Goal: Task Accomplishment & Management: Complete application form

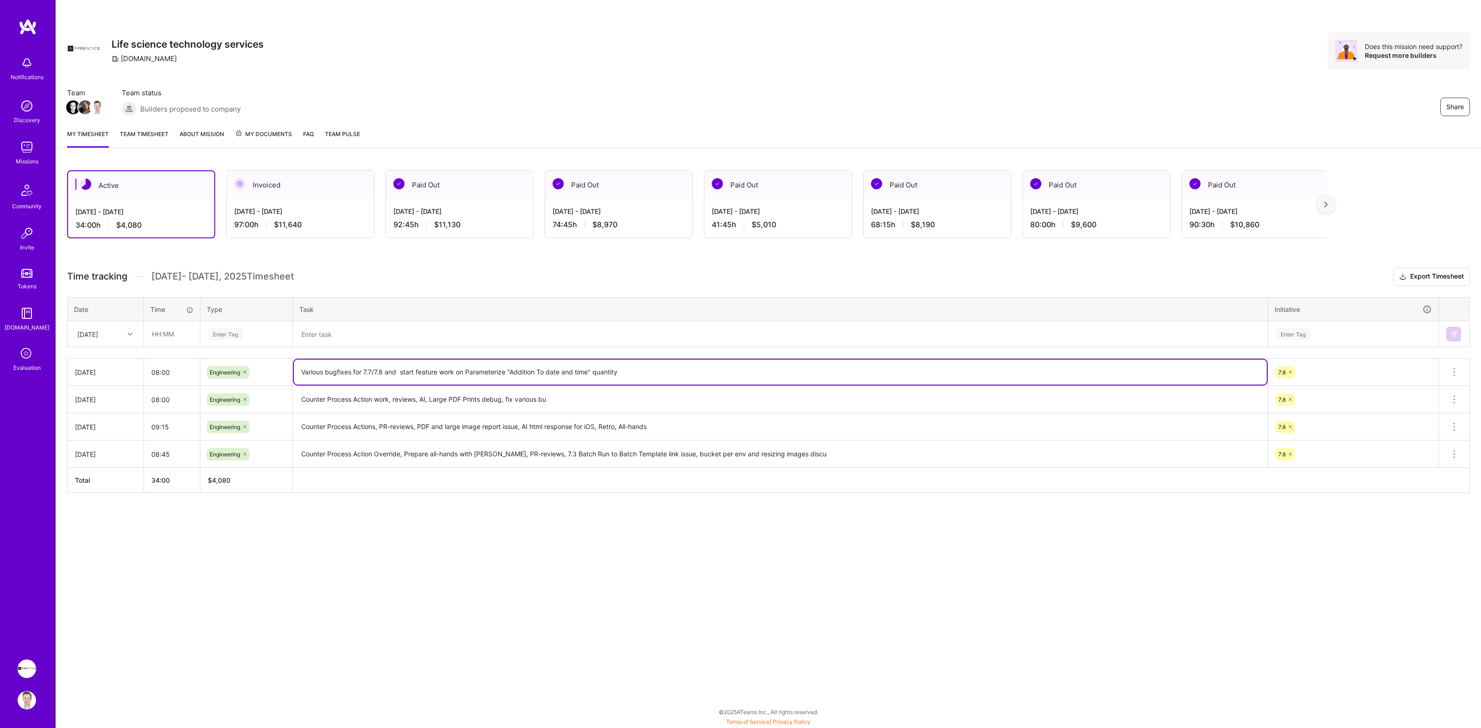
drag, startPoint x: 467, startPoint y: 370, endPoint x: 620, endPoint y: 372, distance: 152.8
click at [620, 372] on textarea "Various bugfixes for 7.7/7.8 and start feature work on Parameterize "Addition T…" at bounding box center [780, 372] width 973 height 25
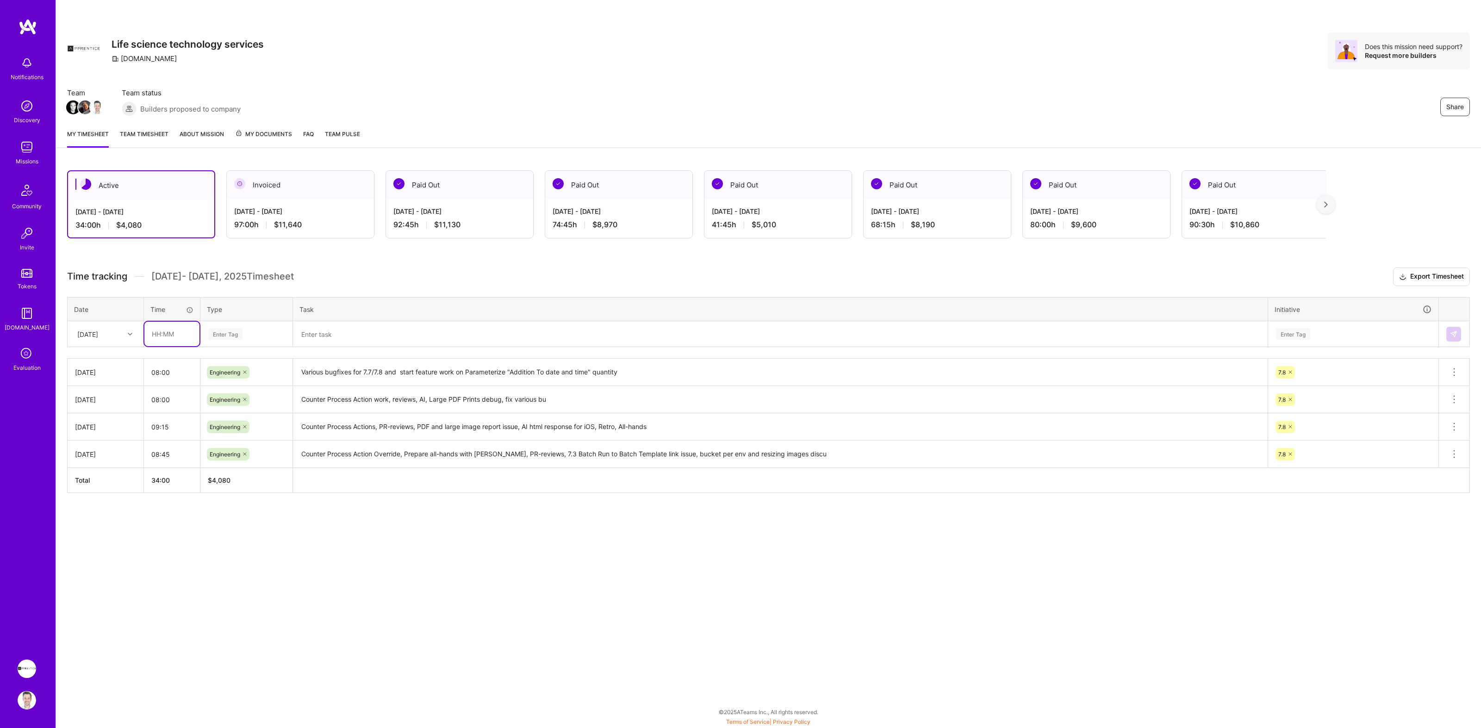
click at [172, 331] on input "text" at bounding box center [171, 334] width 55 height 25
type input "08:00"
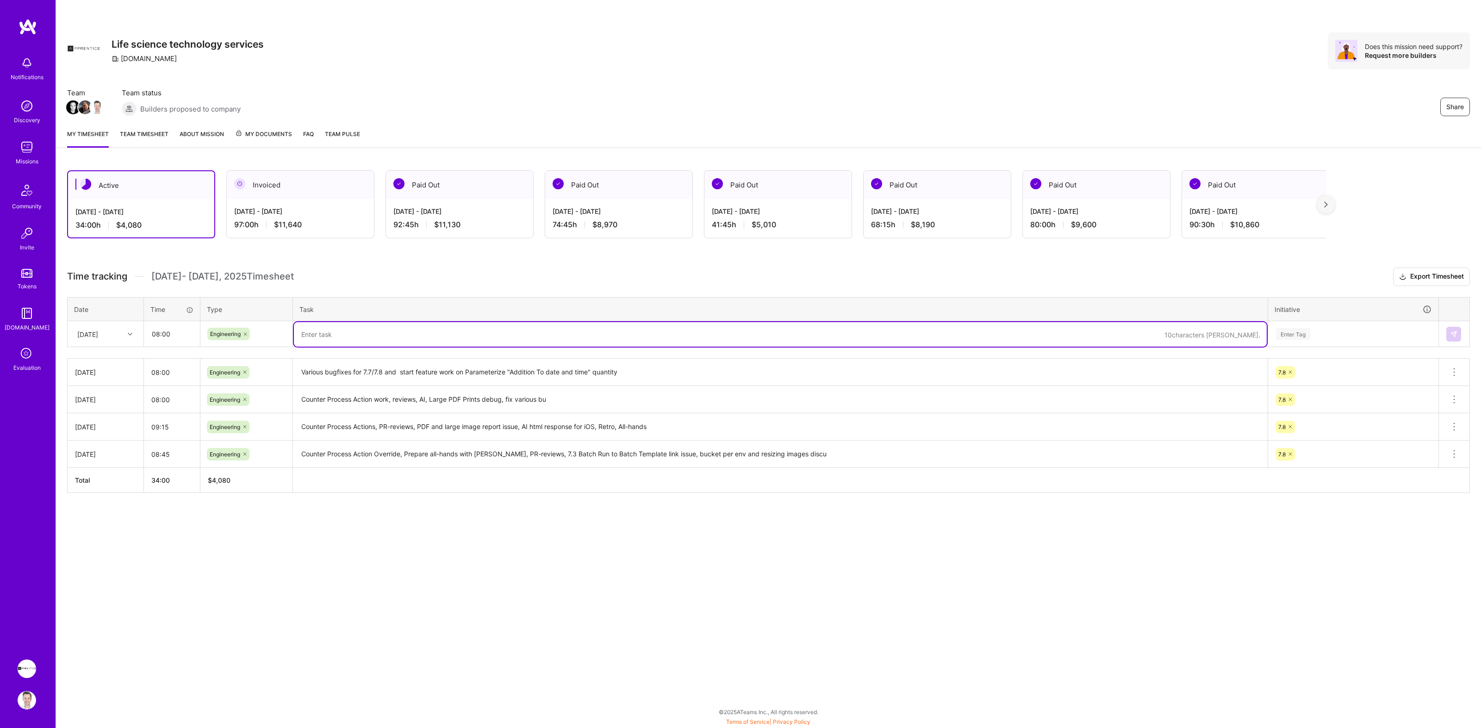
paste textarea "Parameterize "Addition To date and time" quantity"
type textarea "Parameterize "Addition To date and time" quantity, bugfixing on 7.7"
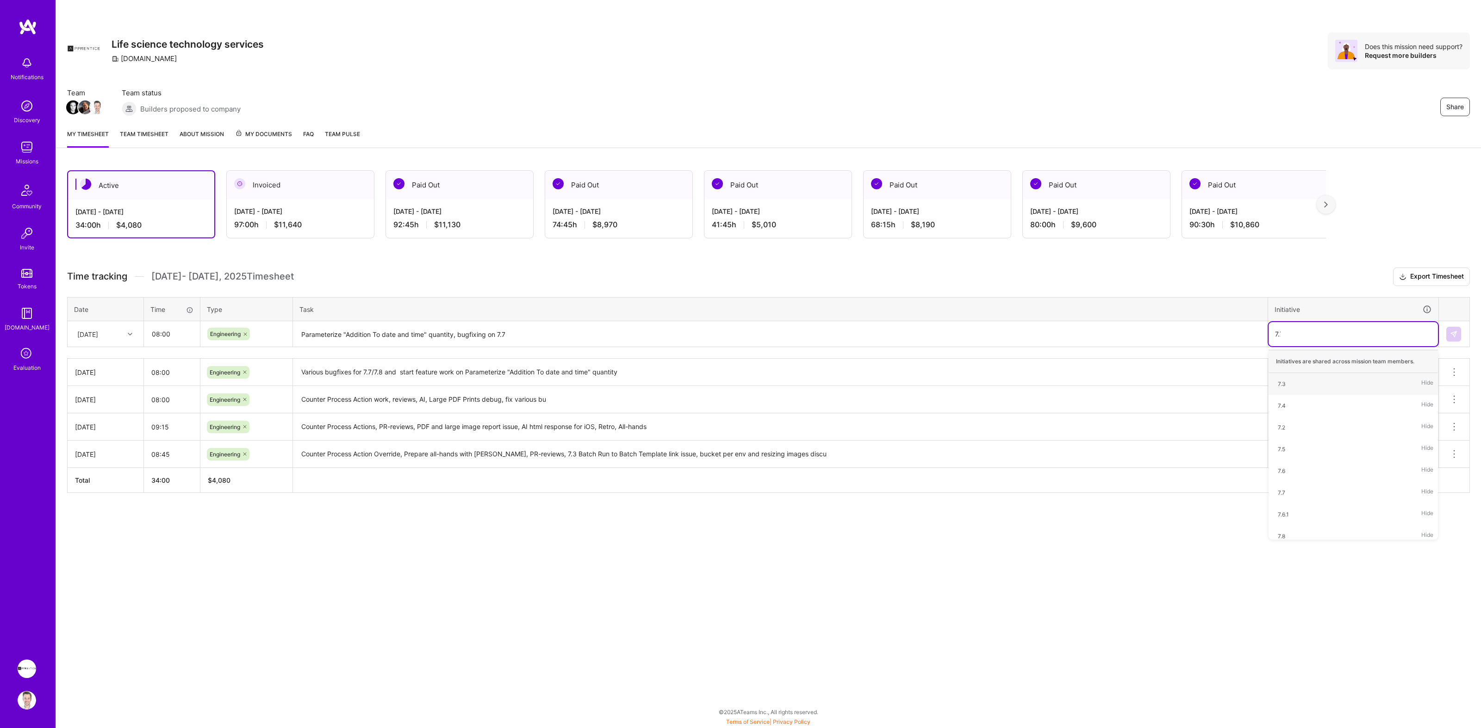
type input "7.7."
type input "7.8"
click at [1285, 381] on div "7.8" at bounding box center [1281, 384] width 7 height 10
click at [1451, 332] on img at bounding box center [1453, 333] width 7 height 7
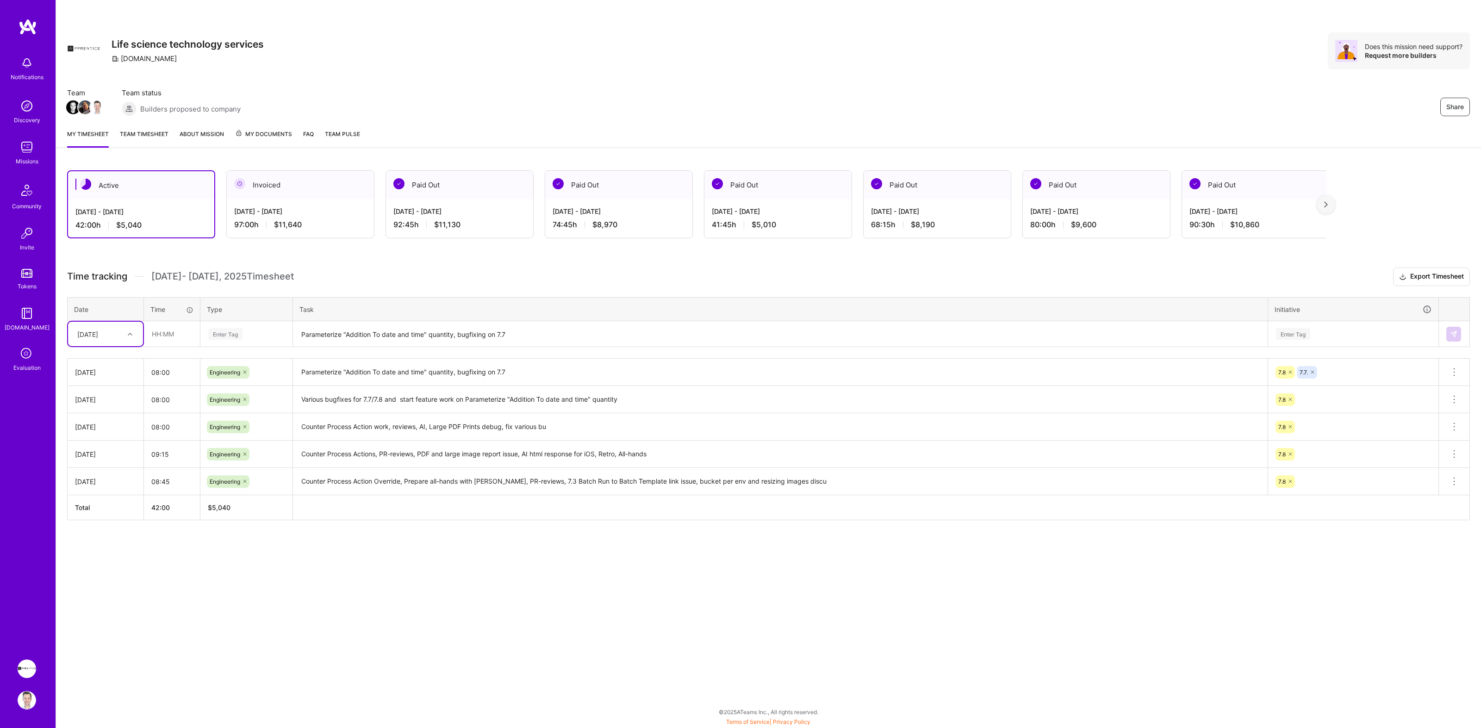
click at [25, 355] on icon at bounding box center [27, 354] width 18 height 18
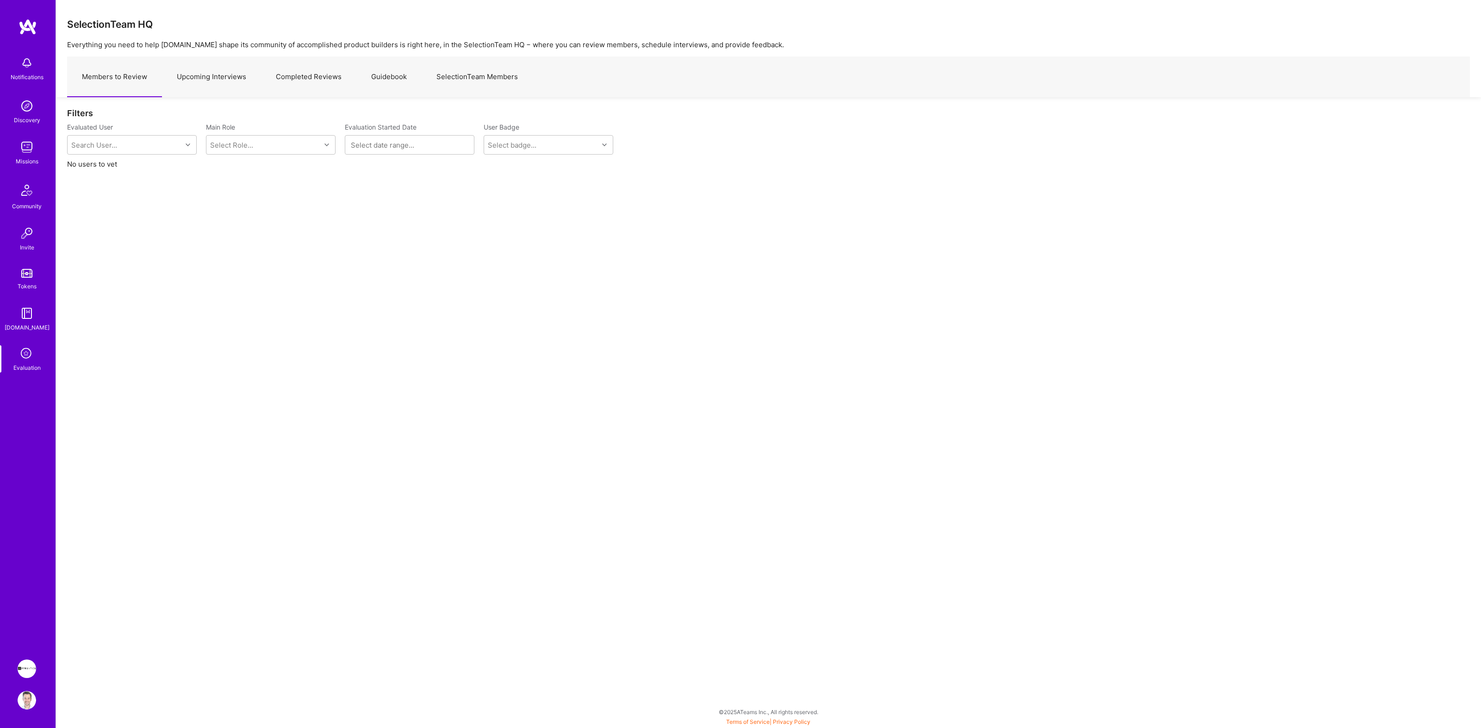
click at [203, 81] on link "Upcoming Interviews" at bounding box center [211, 77] width 99 height 40
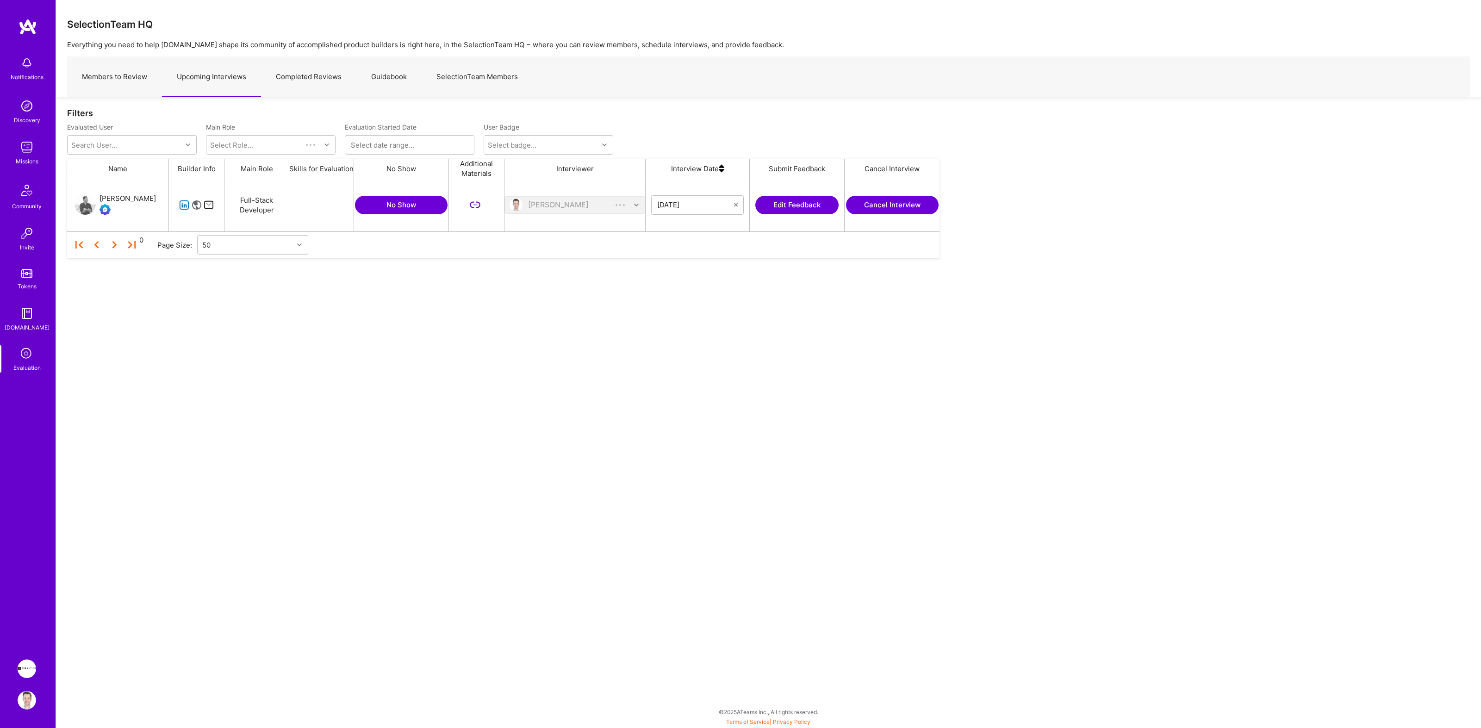
scroll to position [44, 864]
click at [186, 206] on icon "grid" at bounding box center [184, 205] width 11 height 11
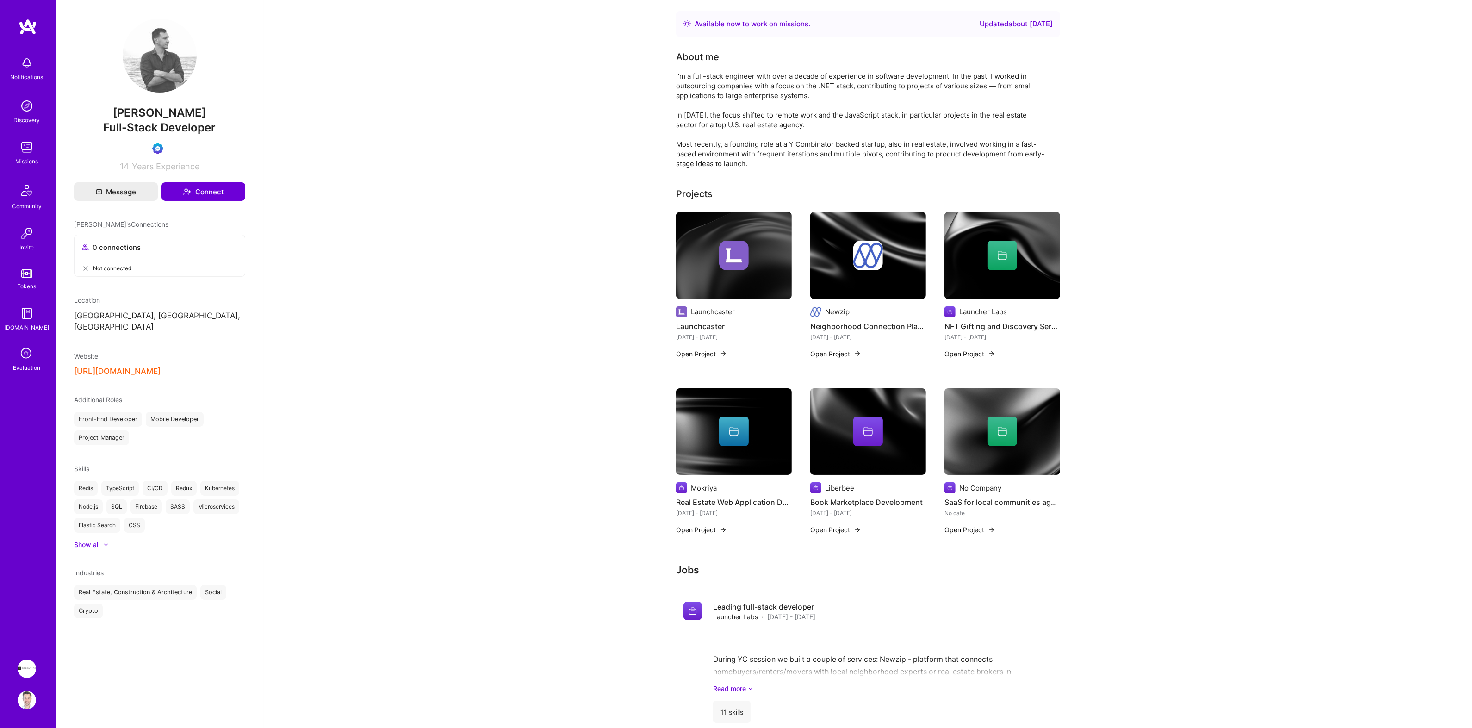
click at [161, 367] on button "[URL][DOMAIN_NAME]" at bounding box center [117, 372] width 87 height 10
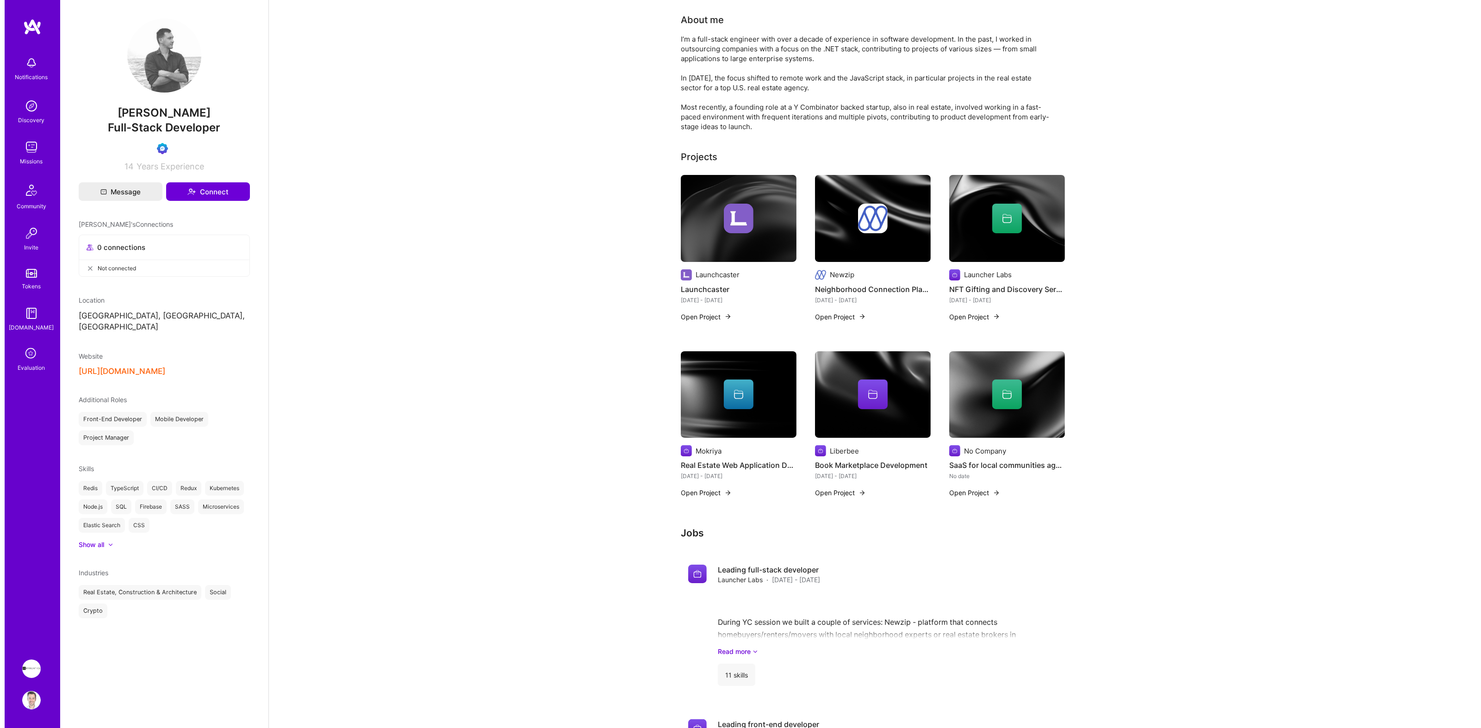
scroll to position [70, 0]
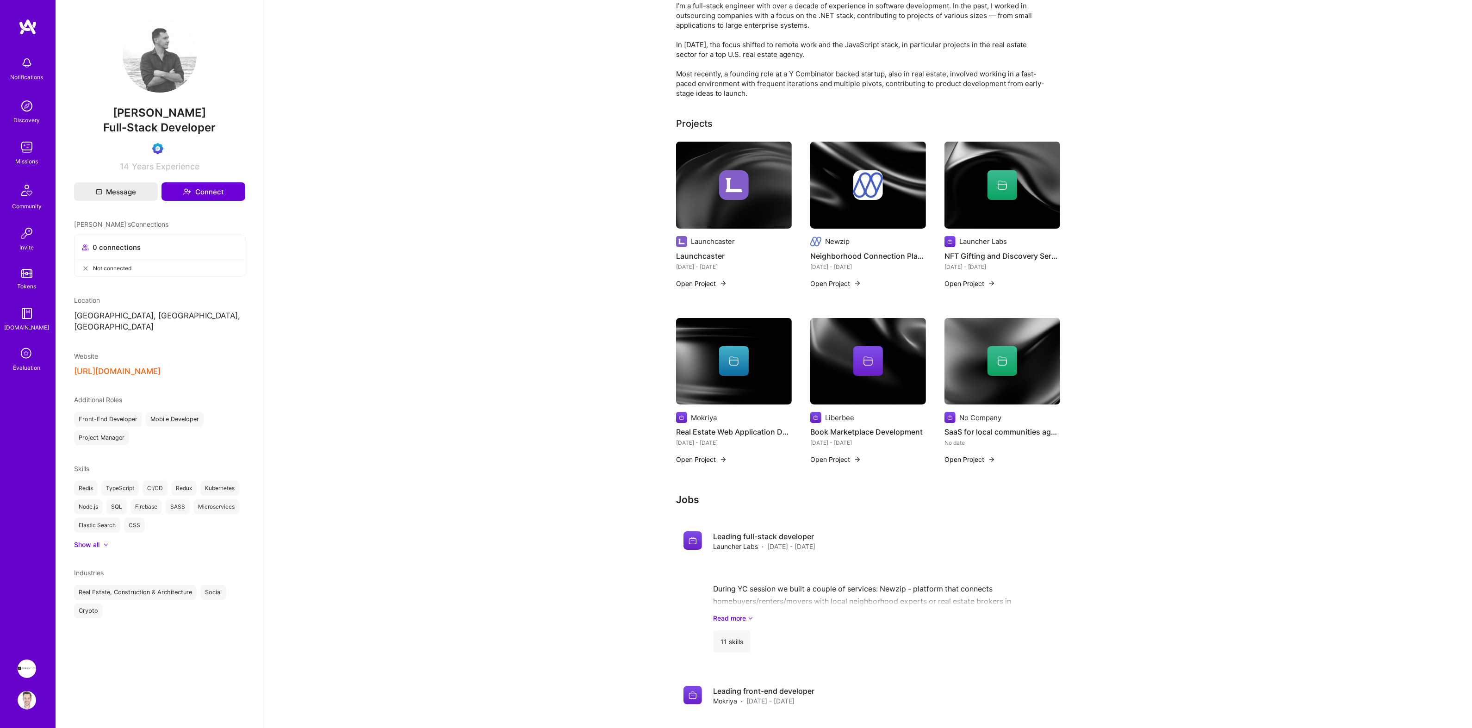
click at [713, 389] on img at bounding box center [734, 361] width 116 height 87
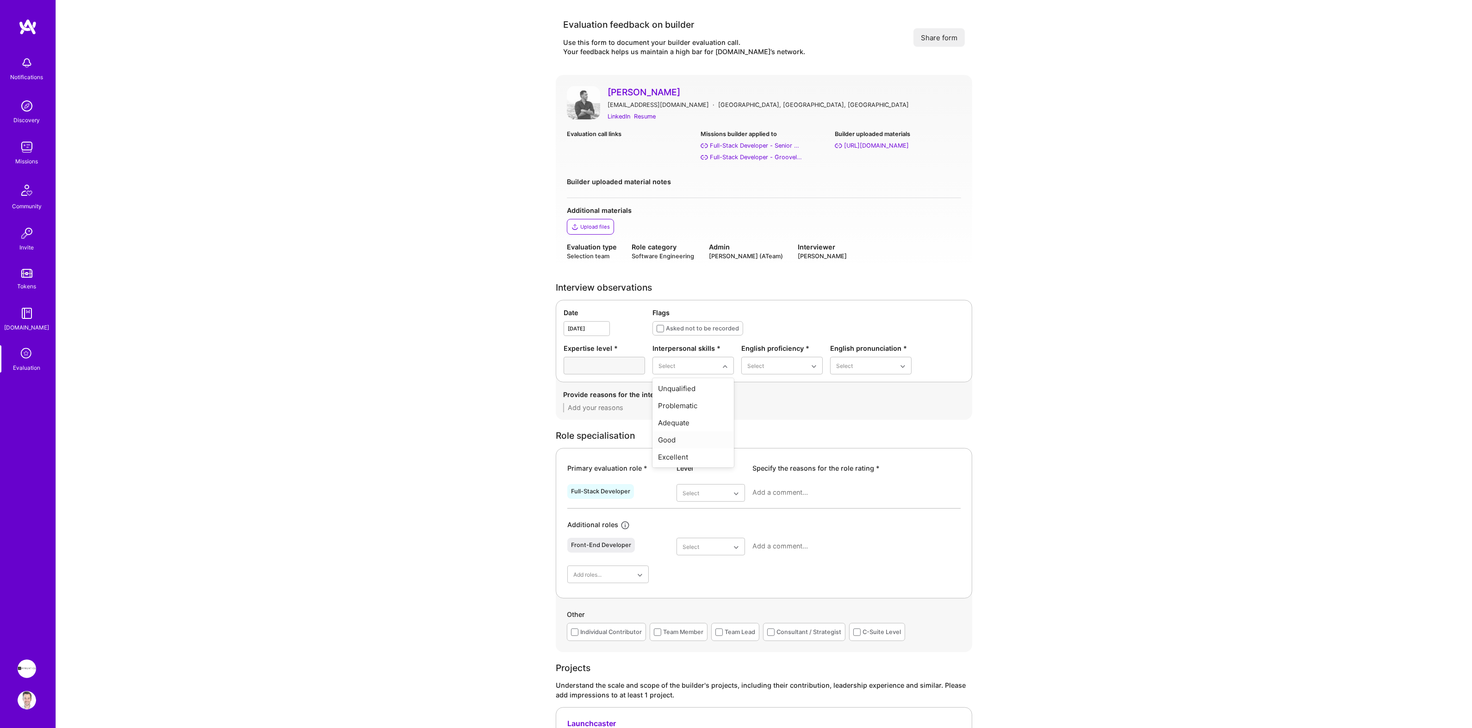
click at [678, 439] on div "Good" at bounding box center [693, 439] width 81 height 17
click at [761, 420] on div "Good" at bounding box center [782, 422] width 81 height 17
click at [869, 418] on div "Good" at bounding box center [870, 422] width 81 height 17
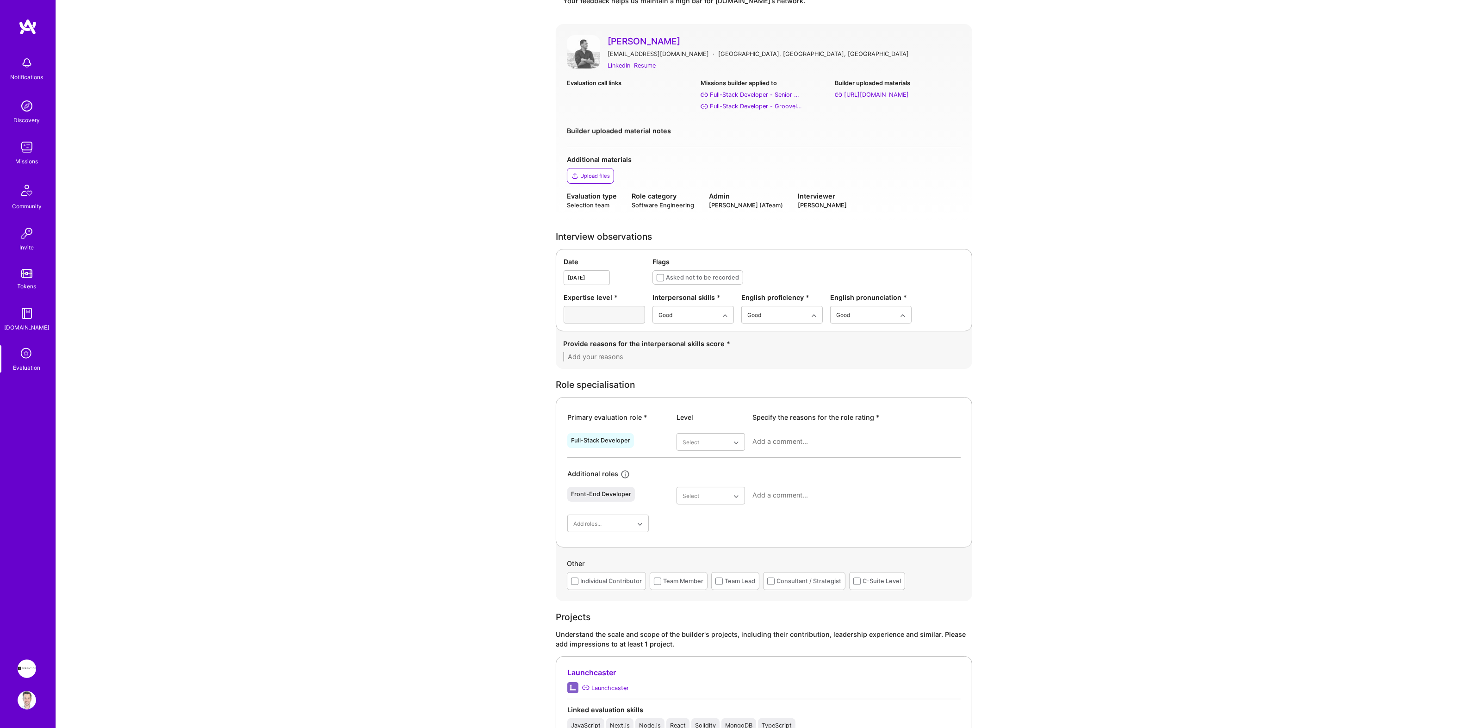
scroll to position [54, 0]
click at [685, 271] on div "Asked not to be recorded" at bounding box center [702, 275] width 73 height 10
click at [615, 308] on div at bounding box center [604, 312] width 81 height 18
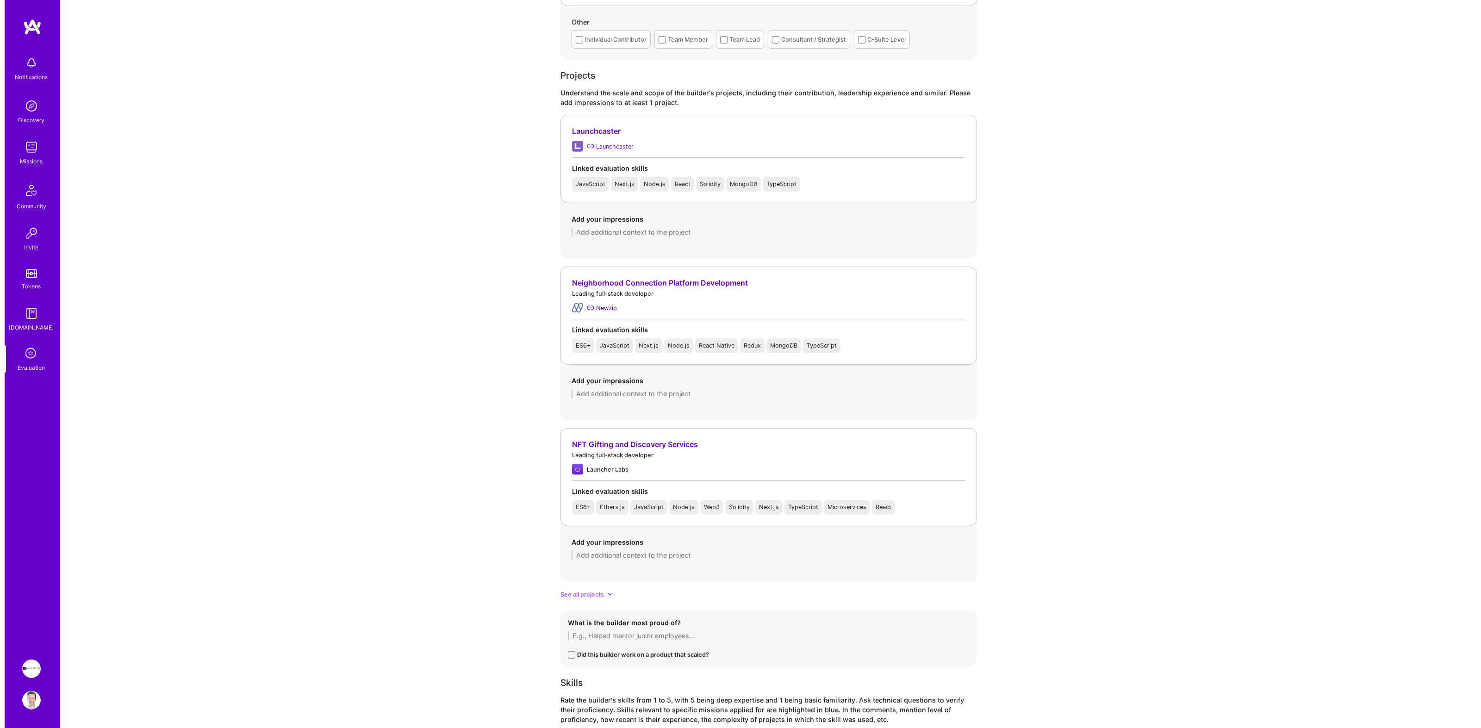
scroll to position [604, 0]
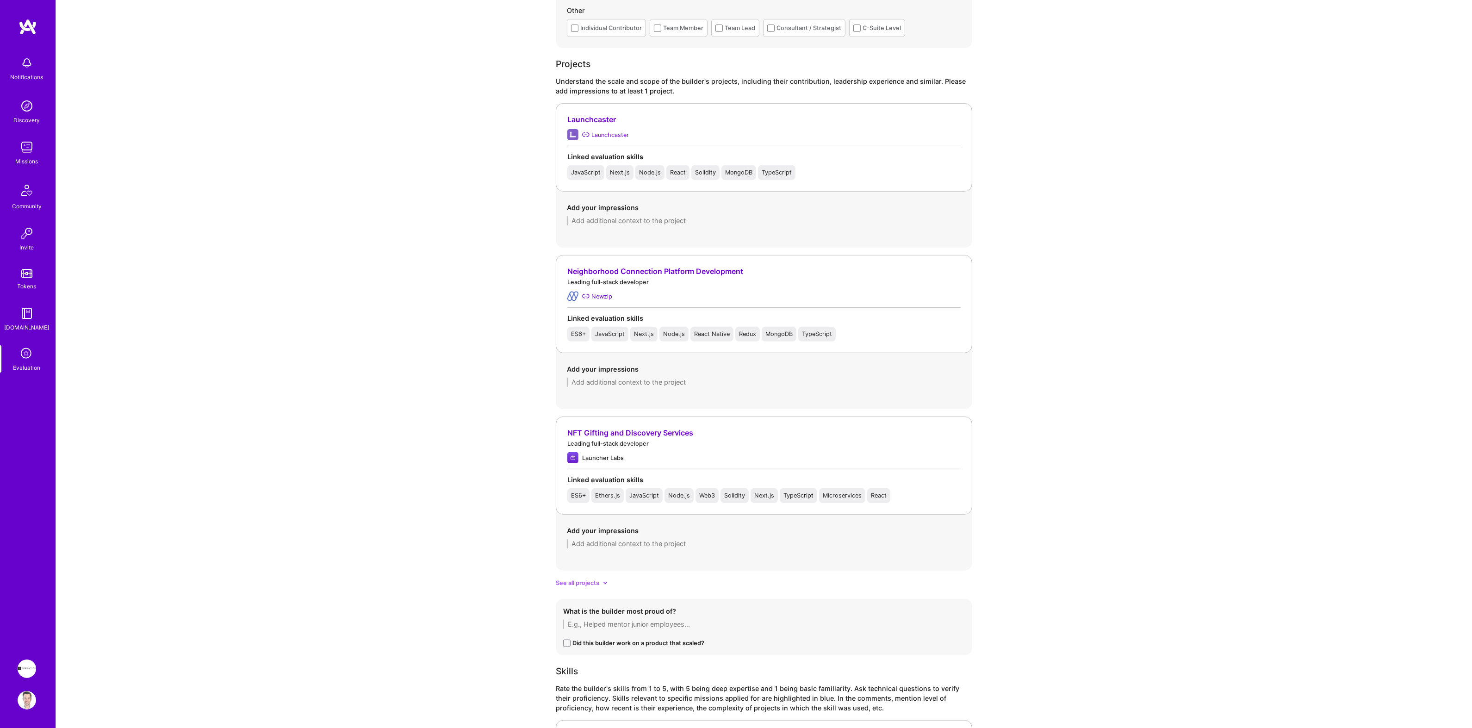
click at [635, 433] on div "NFT Gifting and Discovery Services" at bounding box center [763, 433] width 393 height 10
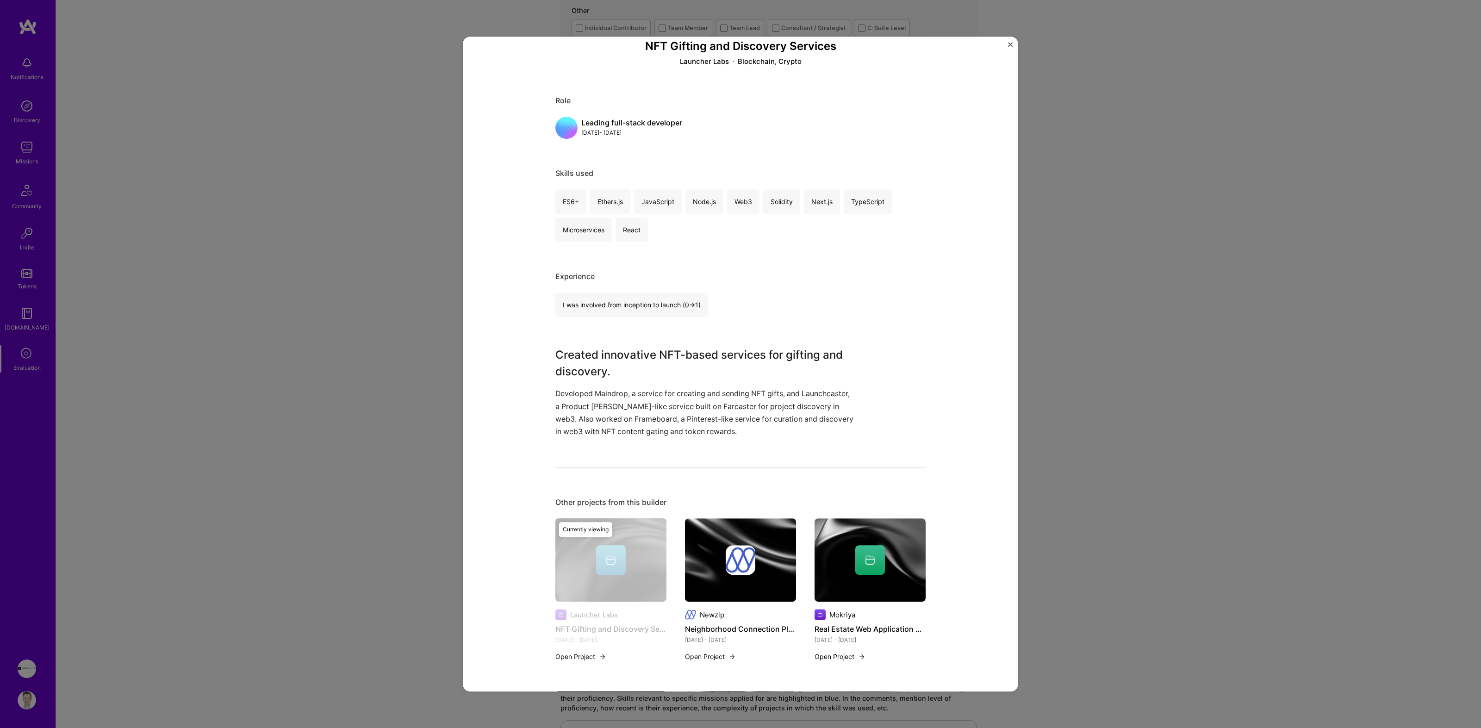
scroll to position [0, 0]
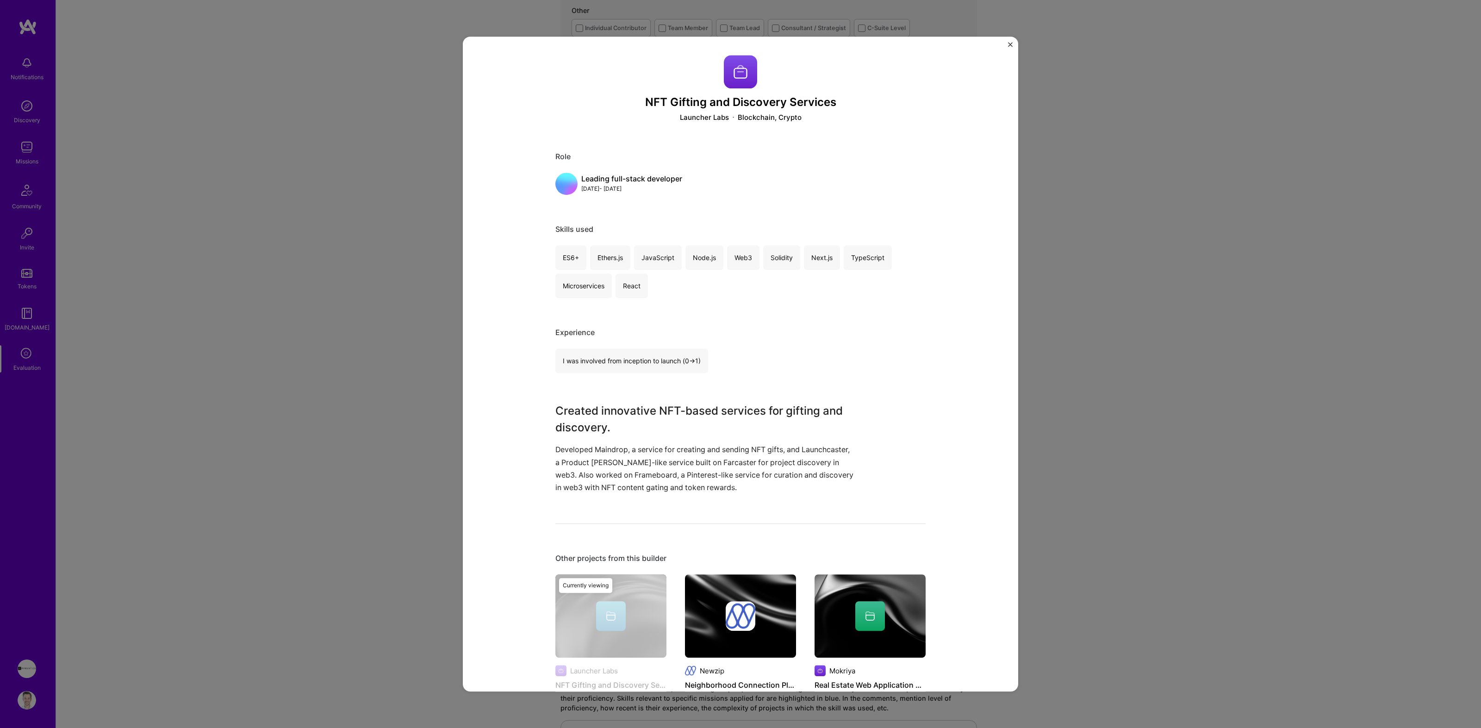
click at [1010, 47] on button "Close" at bounding box center [1010, 47] width 5 height 10
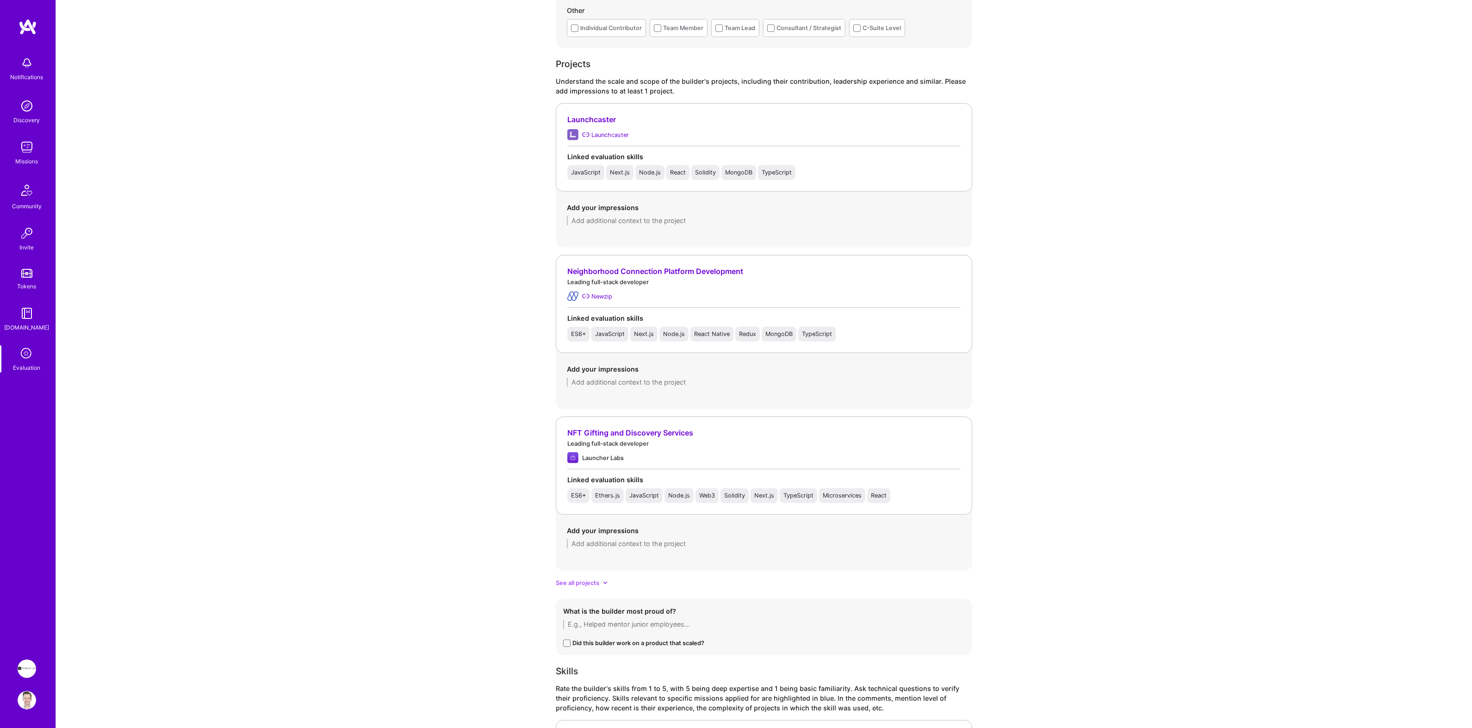
click at [625, 435] on div "NFT Gifting and Discovery Services" at bounding box center [763, 433] width 393 height 10
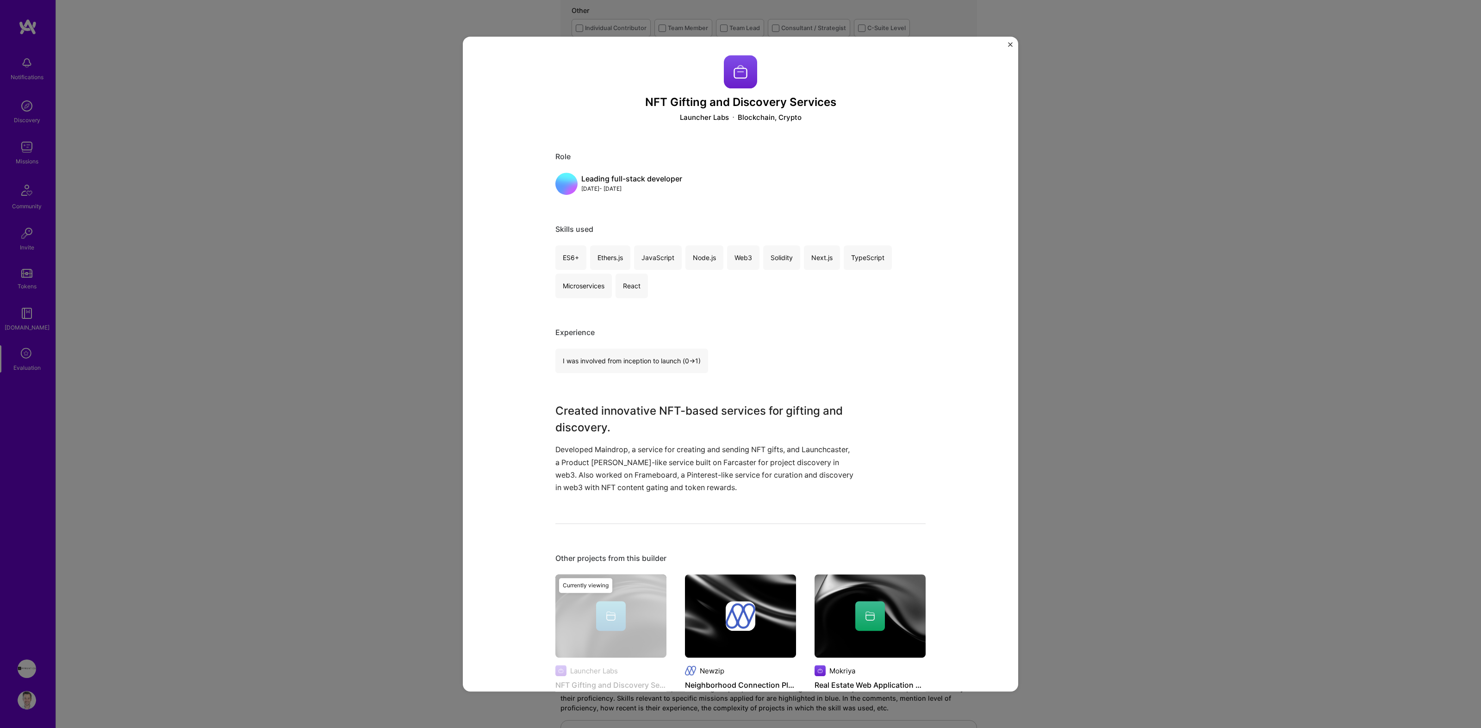
click at [599, 260] on div "Ethers.js" at bounding box center [610, 257] width 40 height 25
copy div "Ethers.js"
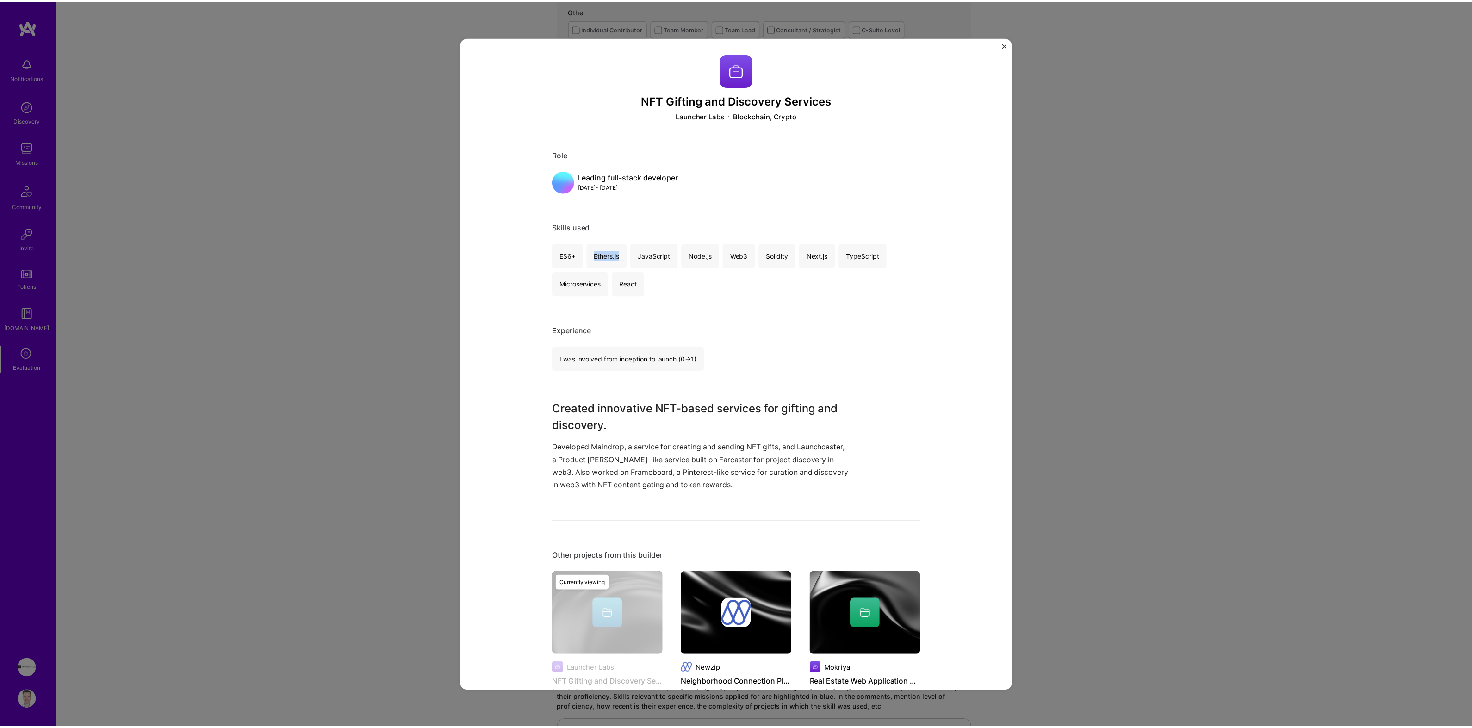
scroll to position [5, 0]
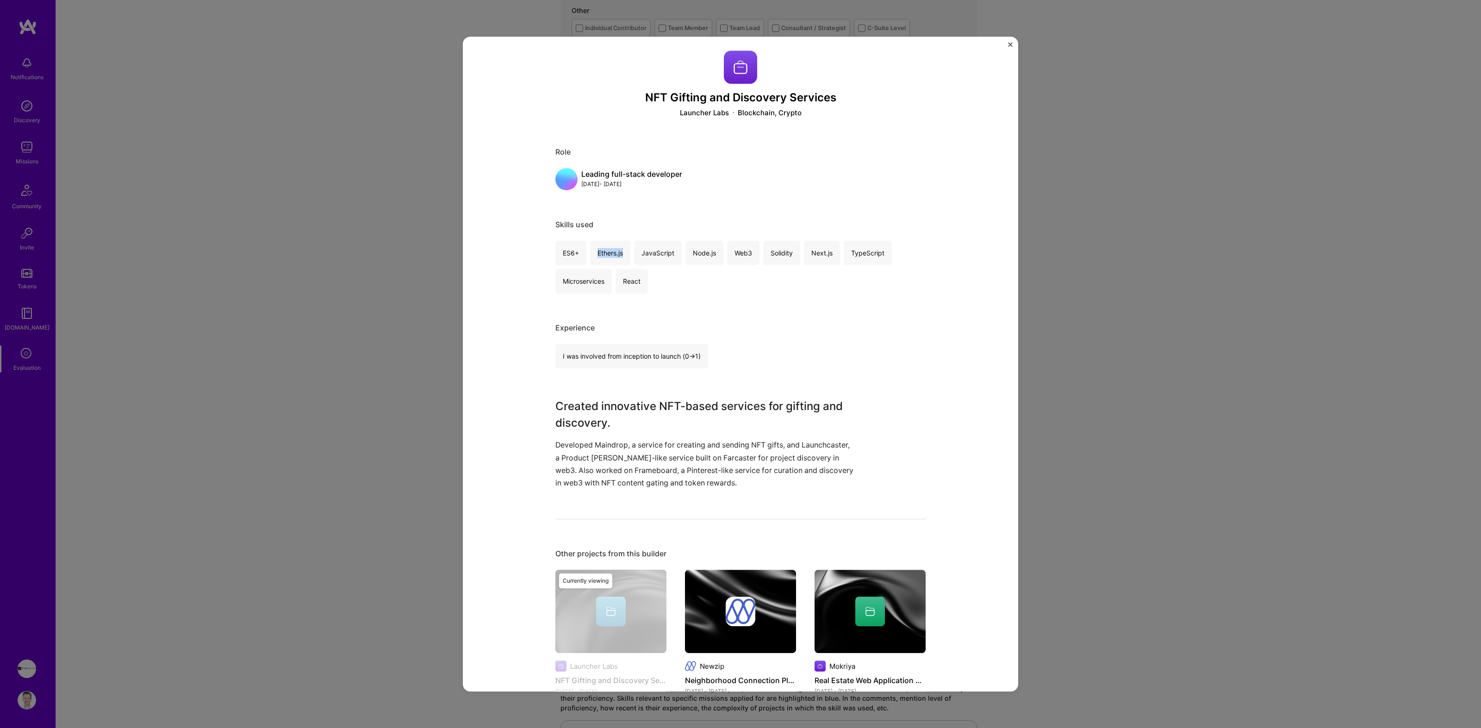
click at [1010, 44] on img "Close" at bounding box center [1010, 44] width 5 height 5
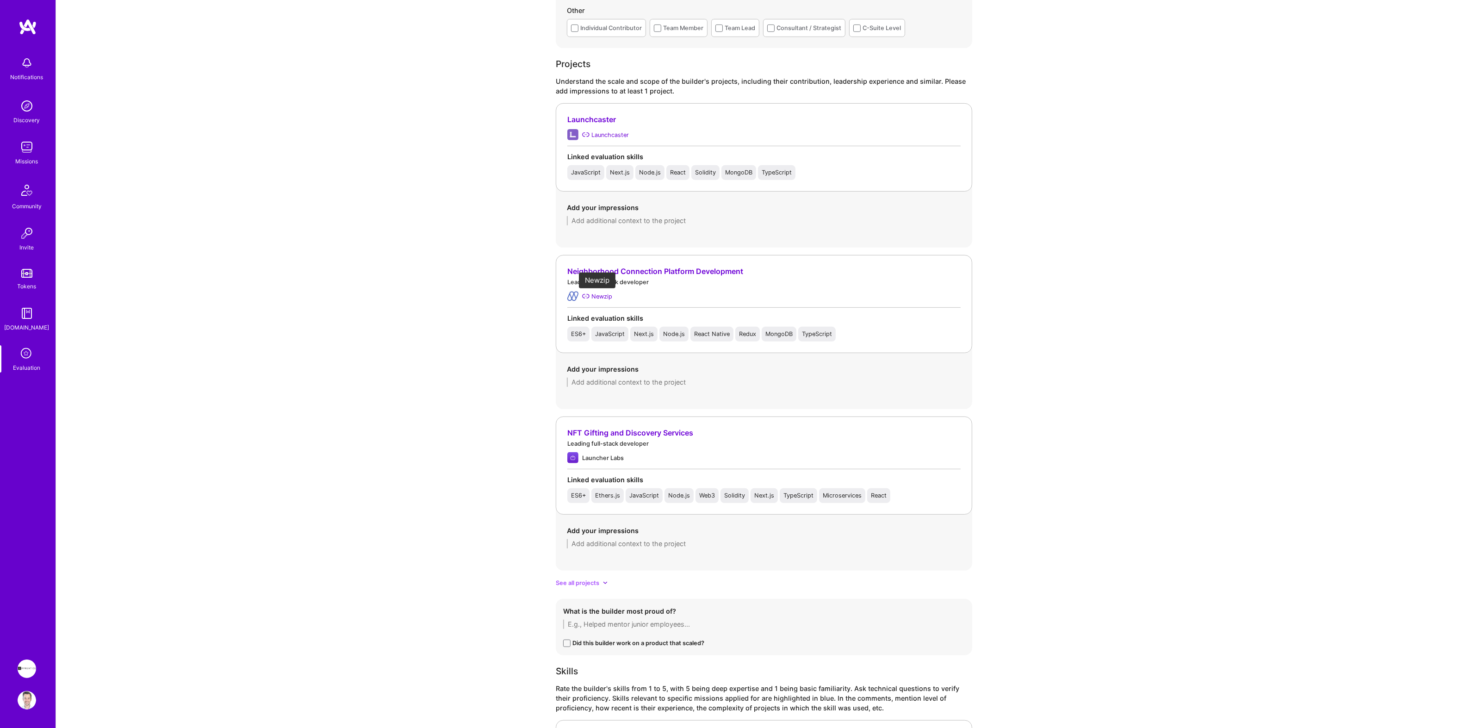
click at [607, 298] on div "Newzip" at bounding box center [602, 297] width 21 height 10
click at [451, 221] on div "Evaluation feedback on builder Use this form to document your builder evaluatio…" at bounding box center [764, 352] width 1416 height 1913
click at [596, 627] on textarea at bounding box center [764, 624] width 402 height 9
click at [596, 646] on div "Did this builder work on a product that scaled?" at bounding box center [639, 643] width 132 height 10
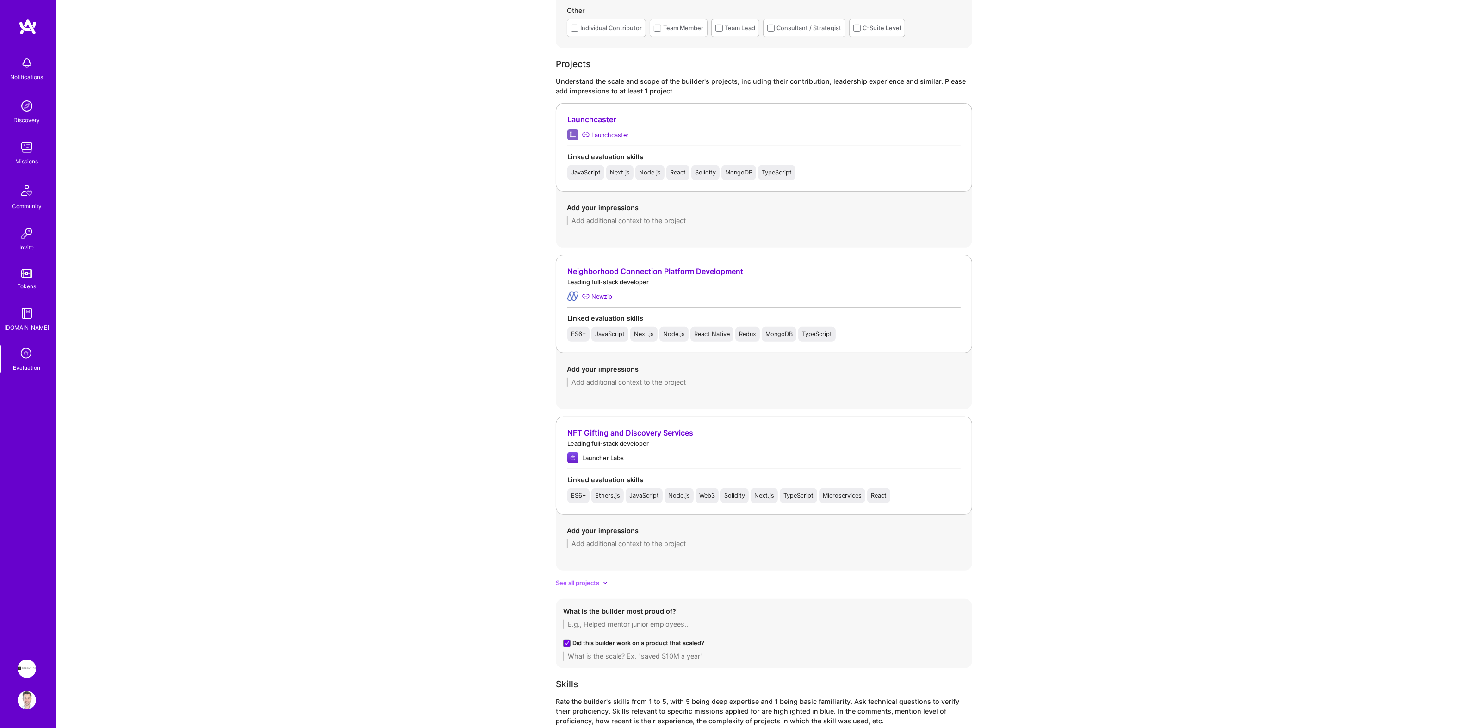
click at [591, 641] on div "Did this builder work on a product that scaled?" at bounding box center [639, 643] width 132 height 10
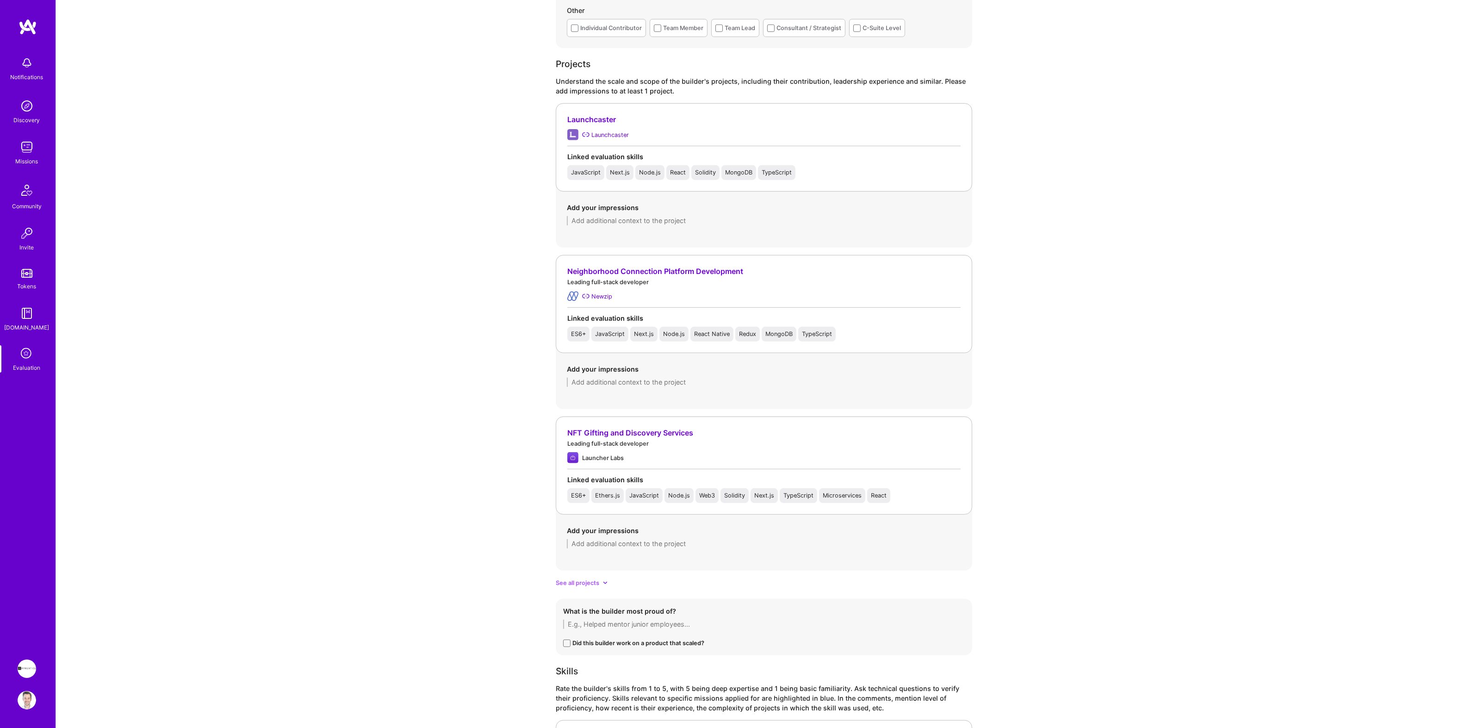
click at [590, 625] on textarea at bounding box center [764, 624] width 402 height 9
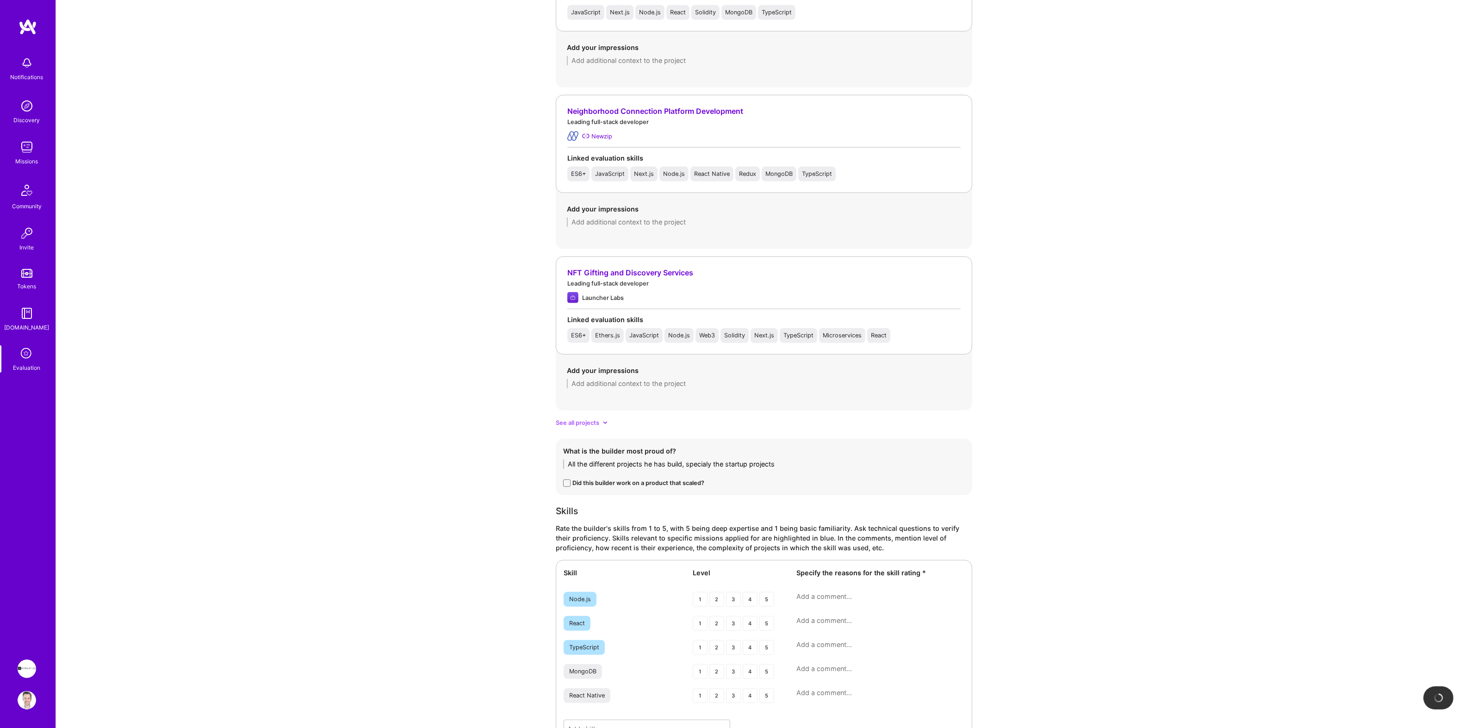
scroll to position [836, 0]
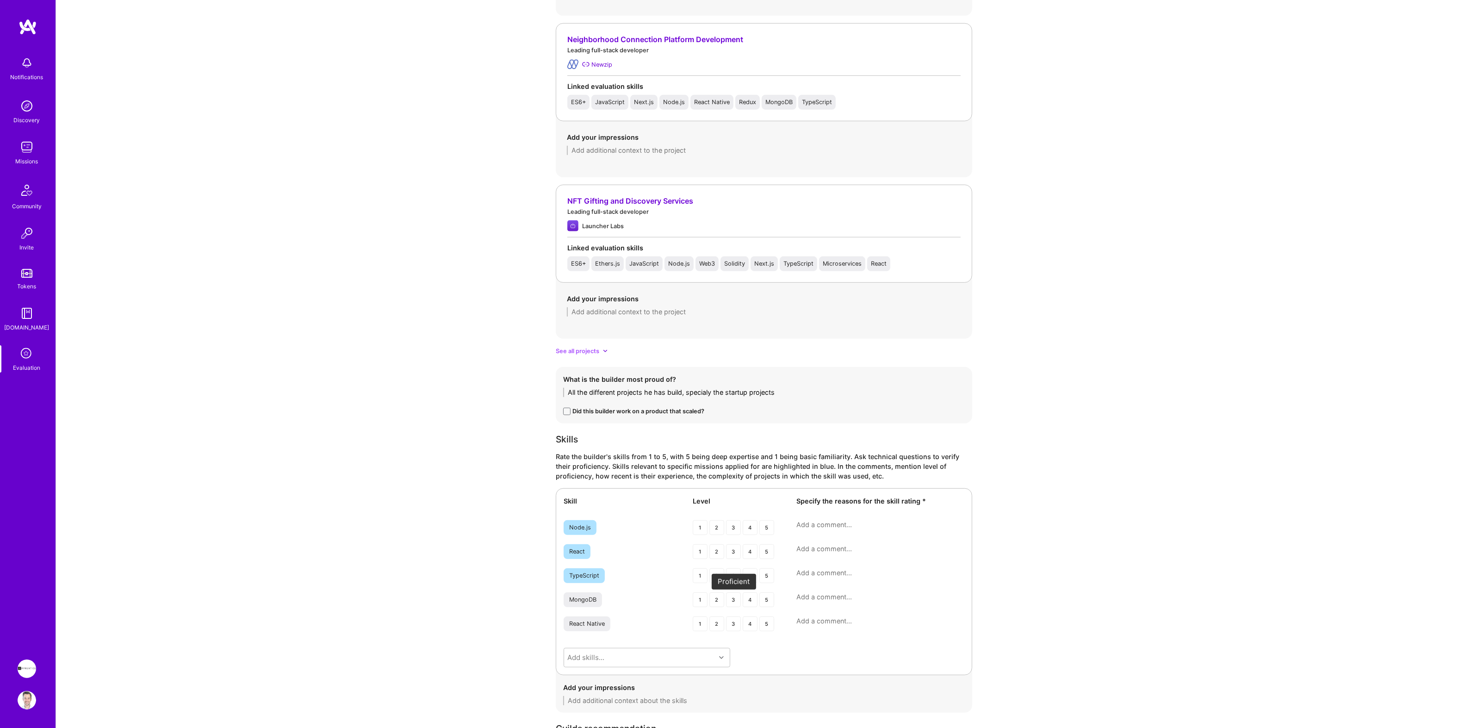
type textarea "All the different projects he has build, specialy the startup projects"
click at [734, 603] on div "3" at bounding box center [733, 599] width 15 height 15
click at [748, 627] on div "4" at bounding box center [750, 624] width 15 height 15
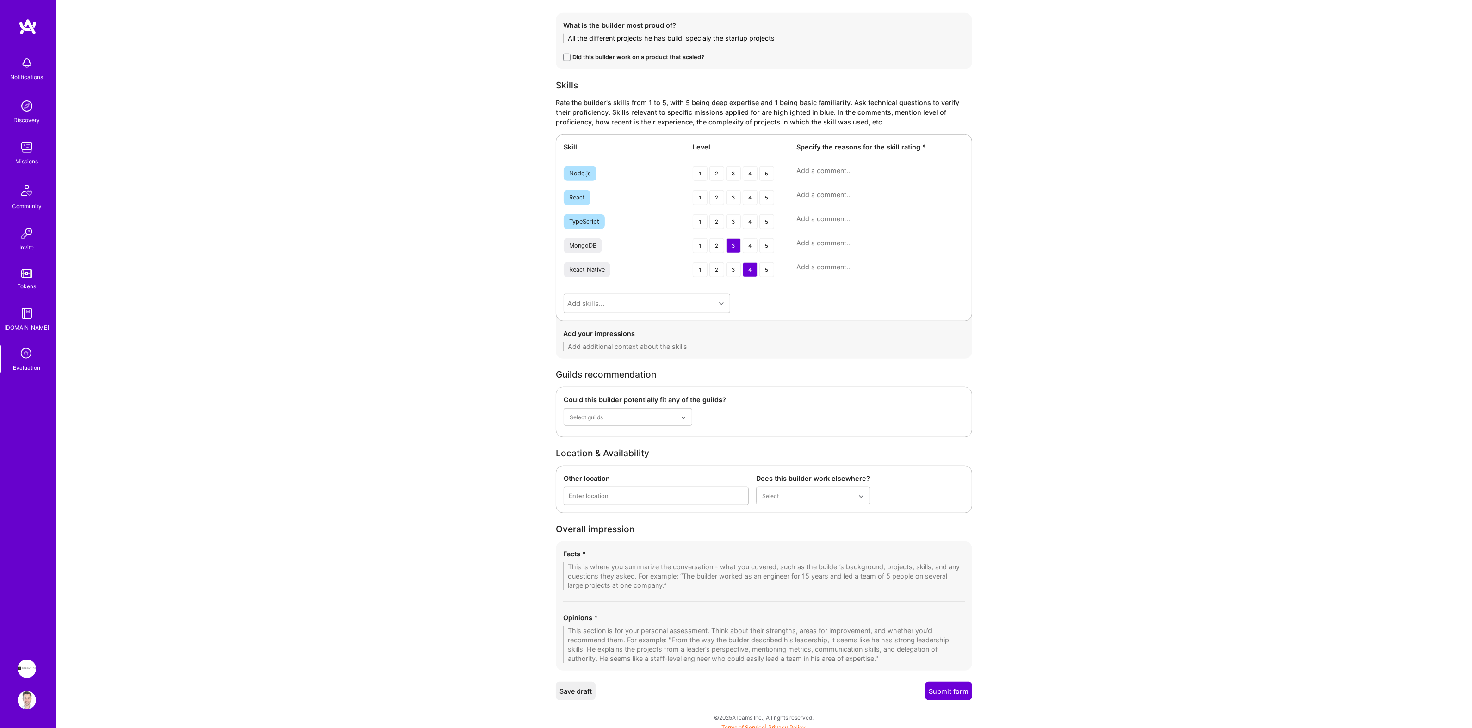
scroll to position [1197, 0]
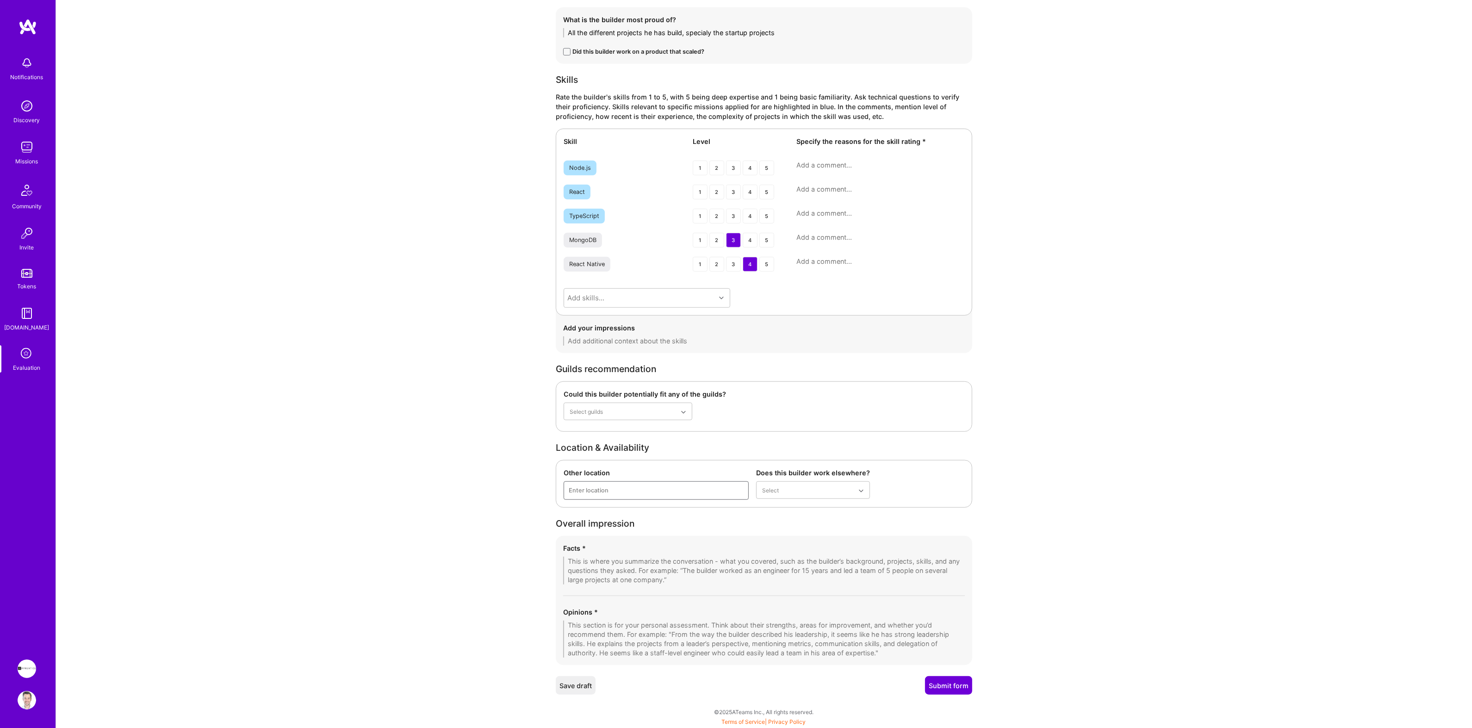
click at [593, 490] on div "Enter location" at bounding box center [589, 491] width 40 height 10
type input "U"
click at [572, 493] on div "Enter location" at bounding box center [589, 491] width 40 height 10
type input "Ukra"
click at [578, 511] on div "Ukraine" at bounding box center [656, 513] width 185 height 17
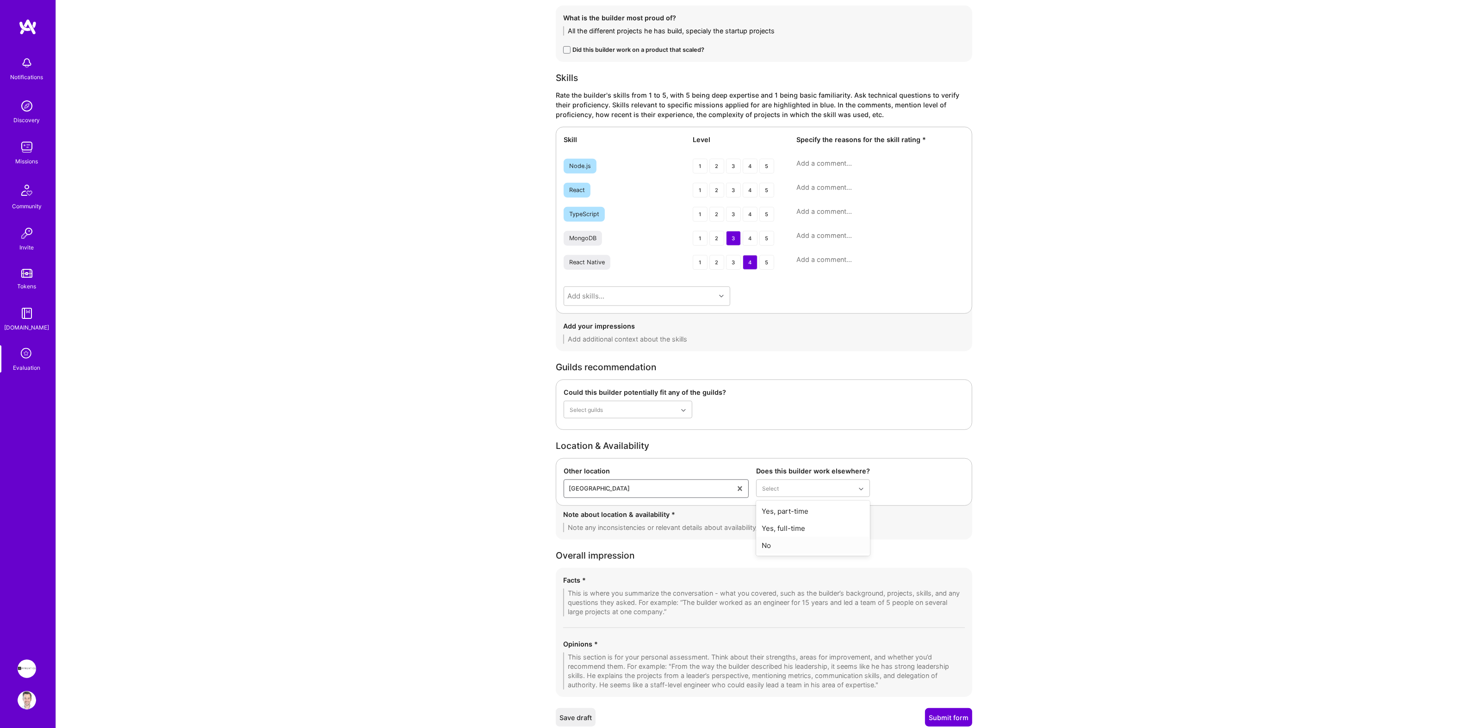
click at [801, 542] on div "No" at bounding box center [813, 545] width 114 height 17
click at [751, 215] on div "4" at bounding box center [750, 214] width 15 height 15
click at [747, 191] on div "4" at bounding box center [750, 190] width 15 height 15
click at [736, 168] on div "3" at bounding box center [733, 166] width 15 height 15
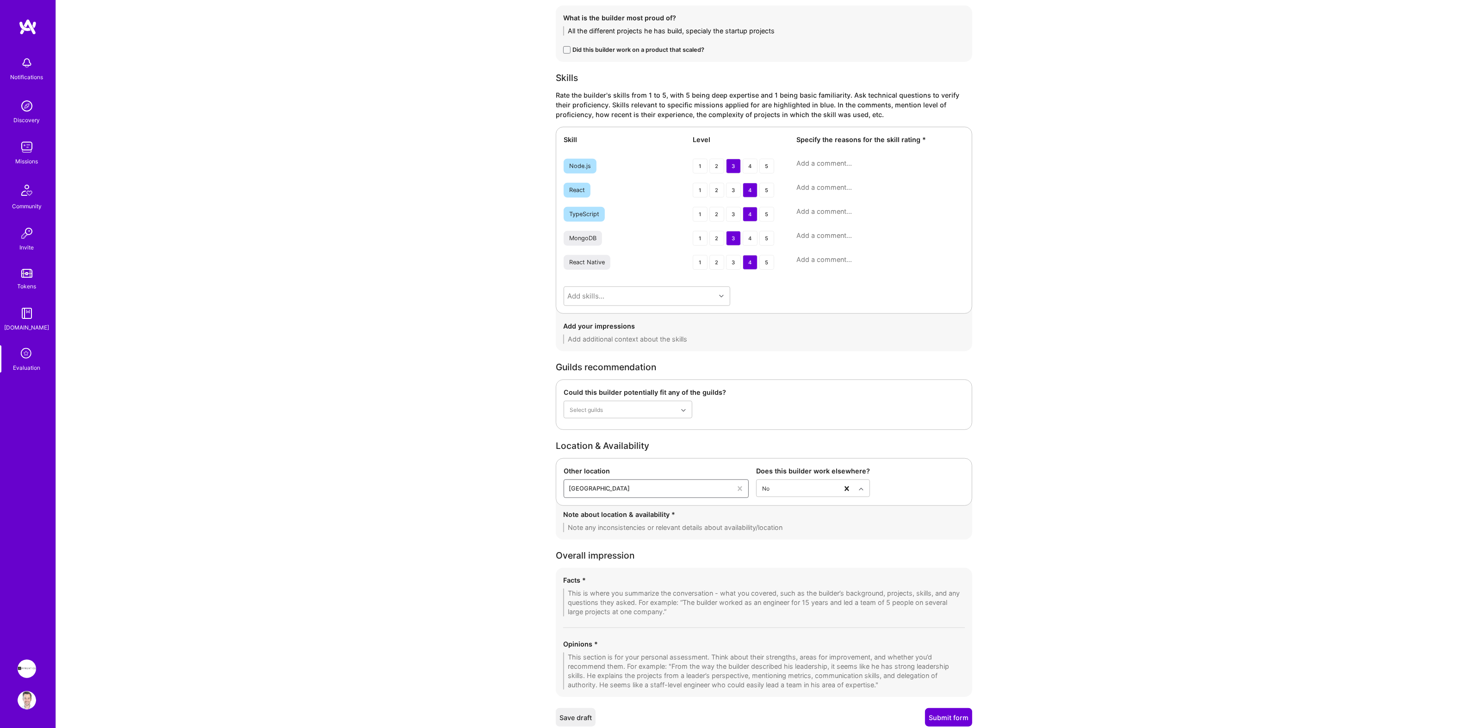
click at [648, 528] on textarea at bounding box center [764, 527] width 402 height 9
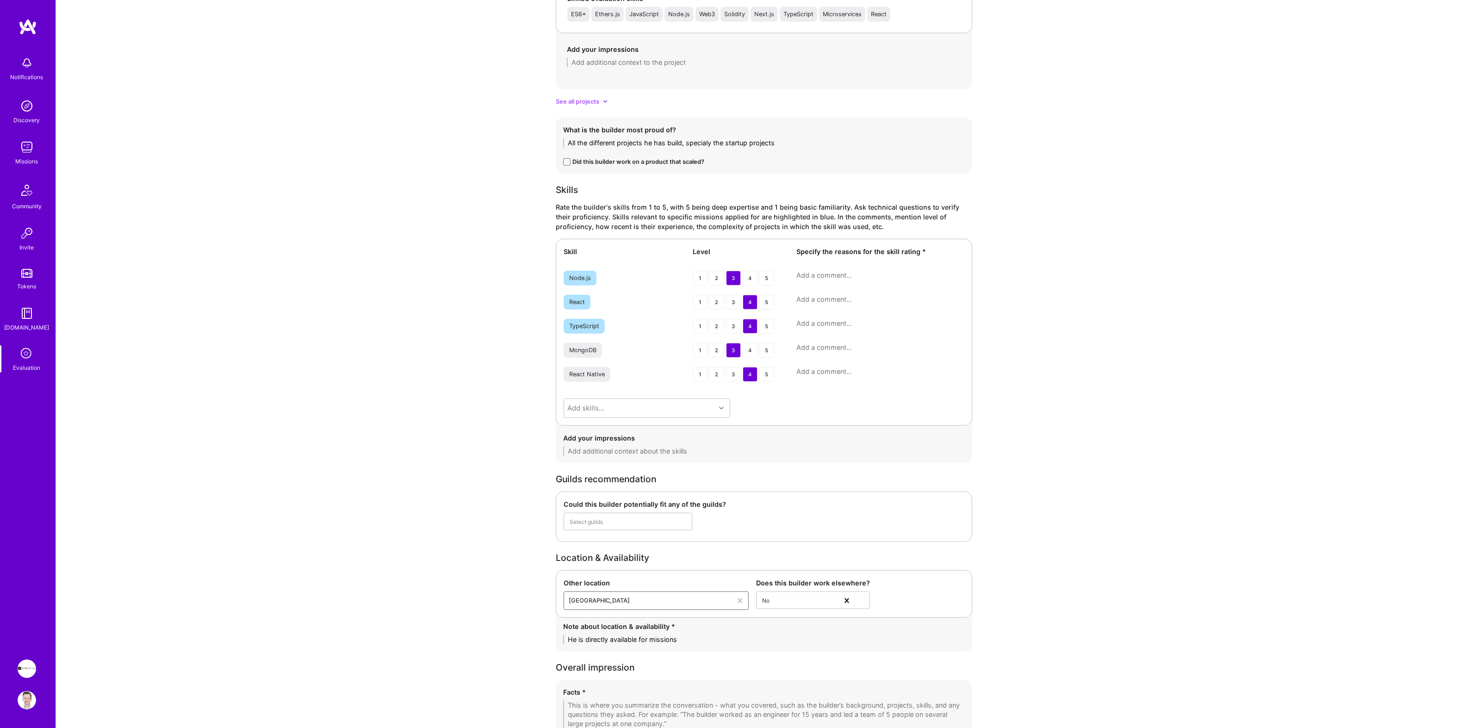
scroll to position [1062, 0]
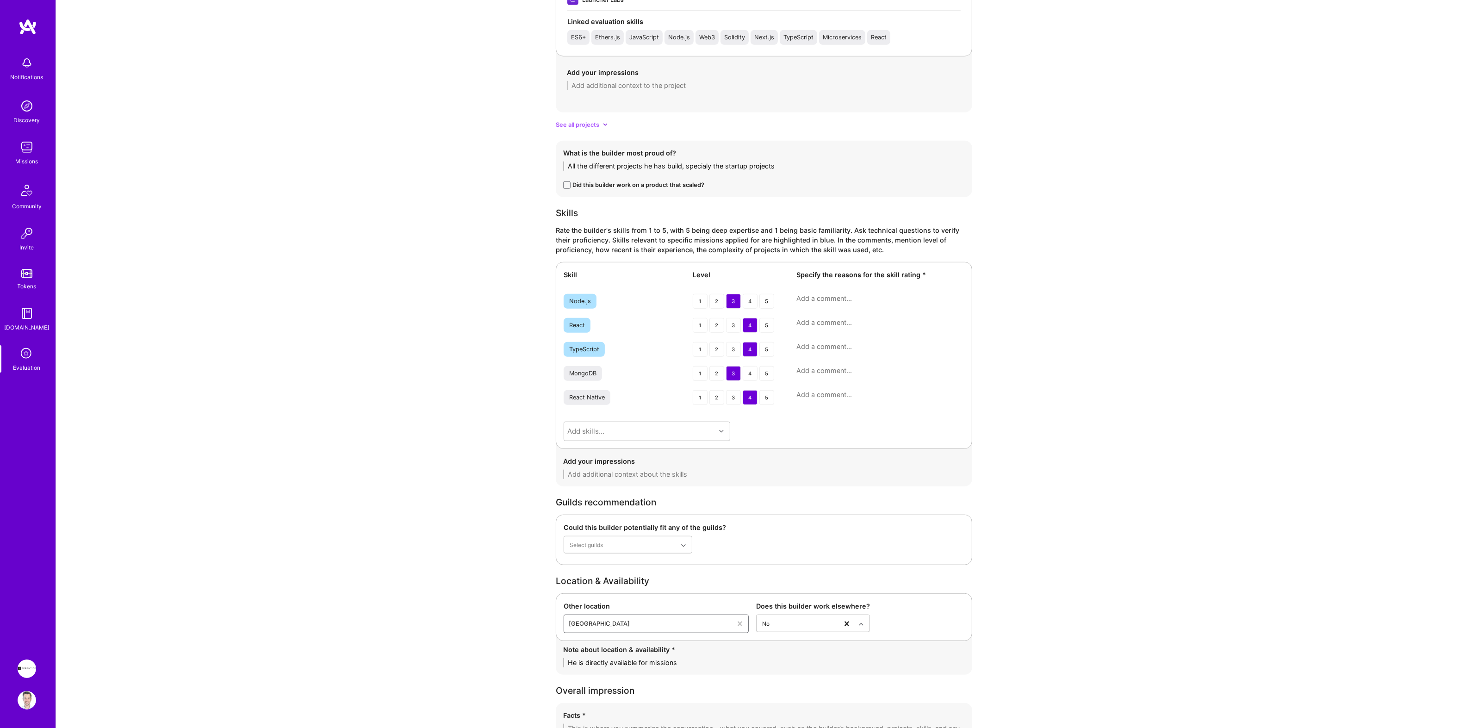
type textarea "He is directly available for missions"
click at [698, 167] on textarea "All the different projects he has build, specialy the startup projects" at bounding box center [764, 166] width 402 height 9
paste textarea "especial"
click at [817, 169] on textarea "All the different projects he has build, especially the startup projects" at bounding box center [764, 166] width 402 height 9
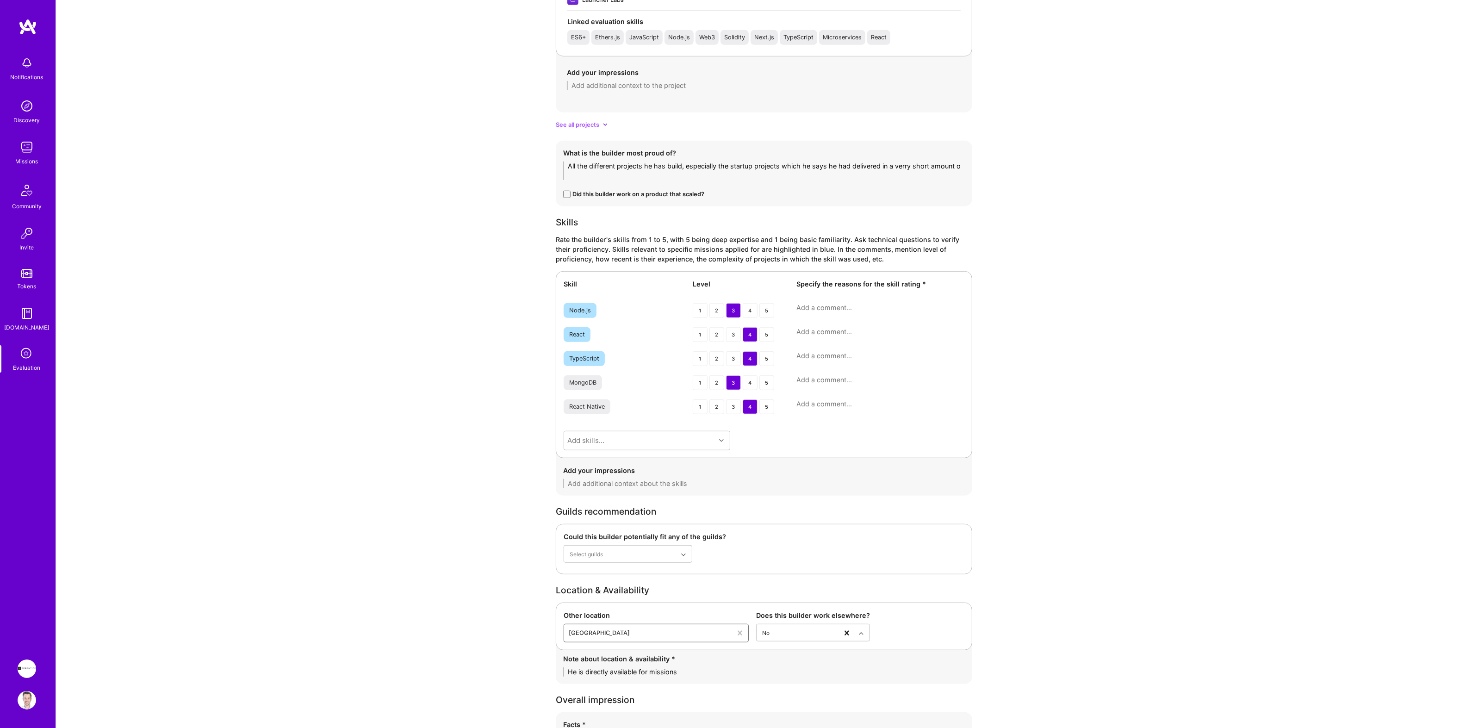
scroll to position [0, 0]
click at [909, 168] on textarea "All the different projects he has build, especially the startup projects which …" at bounding box center [764, 171] width 402 height 19
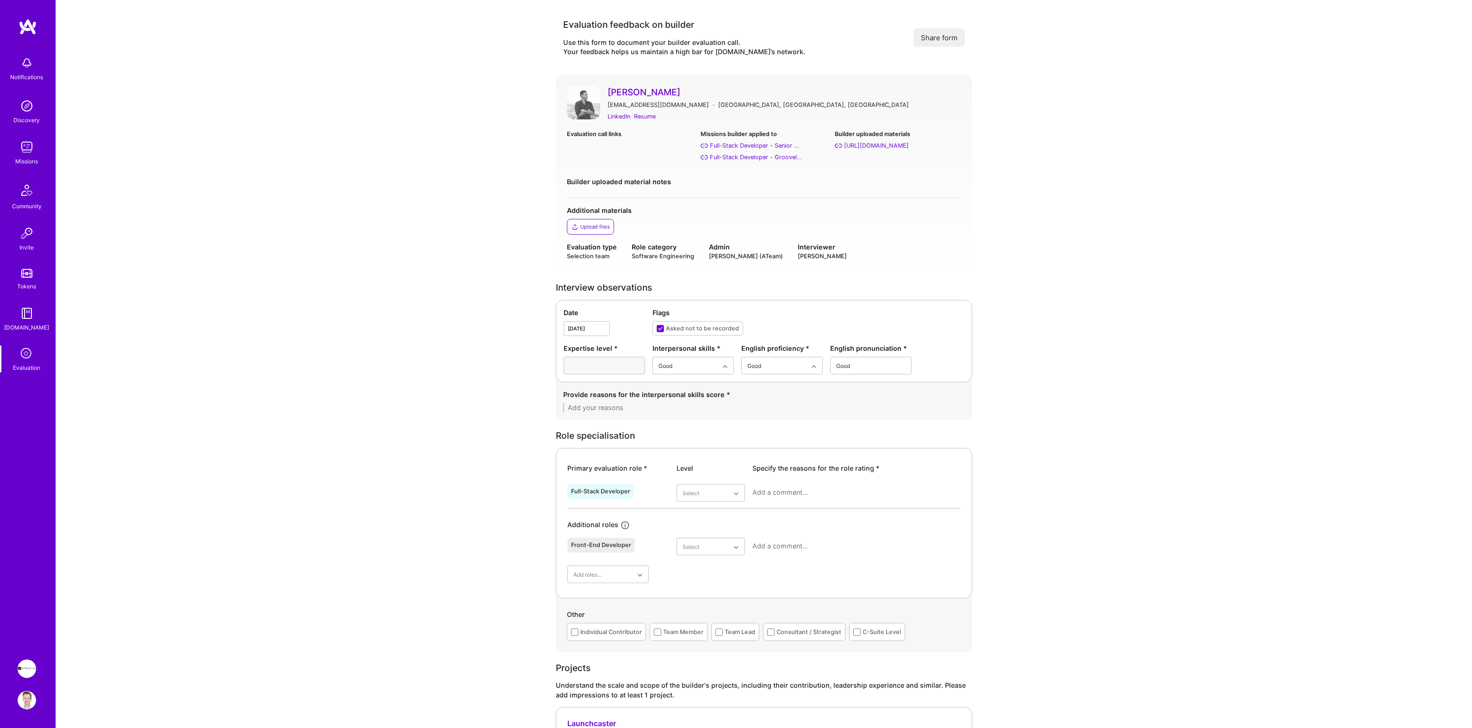
type textarea "All the different projects he has build, especially the startup projects which …"
click at [857, 406] on div "Adequate" at bounding box center [870, 405] width 81 height 17
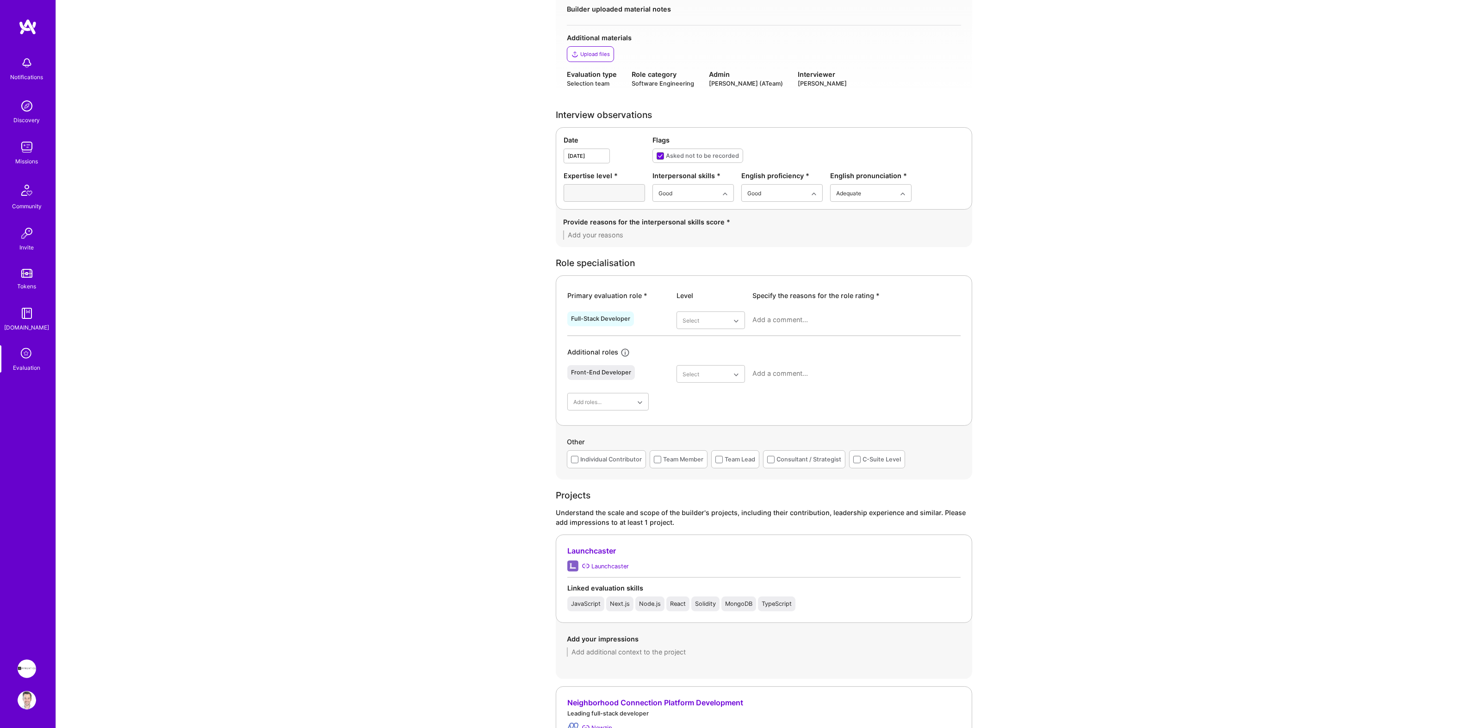
scroll to position [174, 0]
click at [714, 376] on div "Adequate" at bounding box center [711, 376] width 69 height 17
click at [785, 321] on textarea at bounding box center [857, 318] width 208 height 9
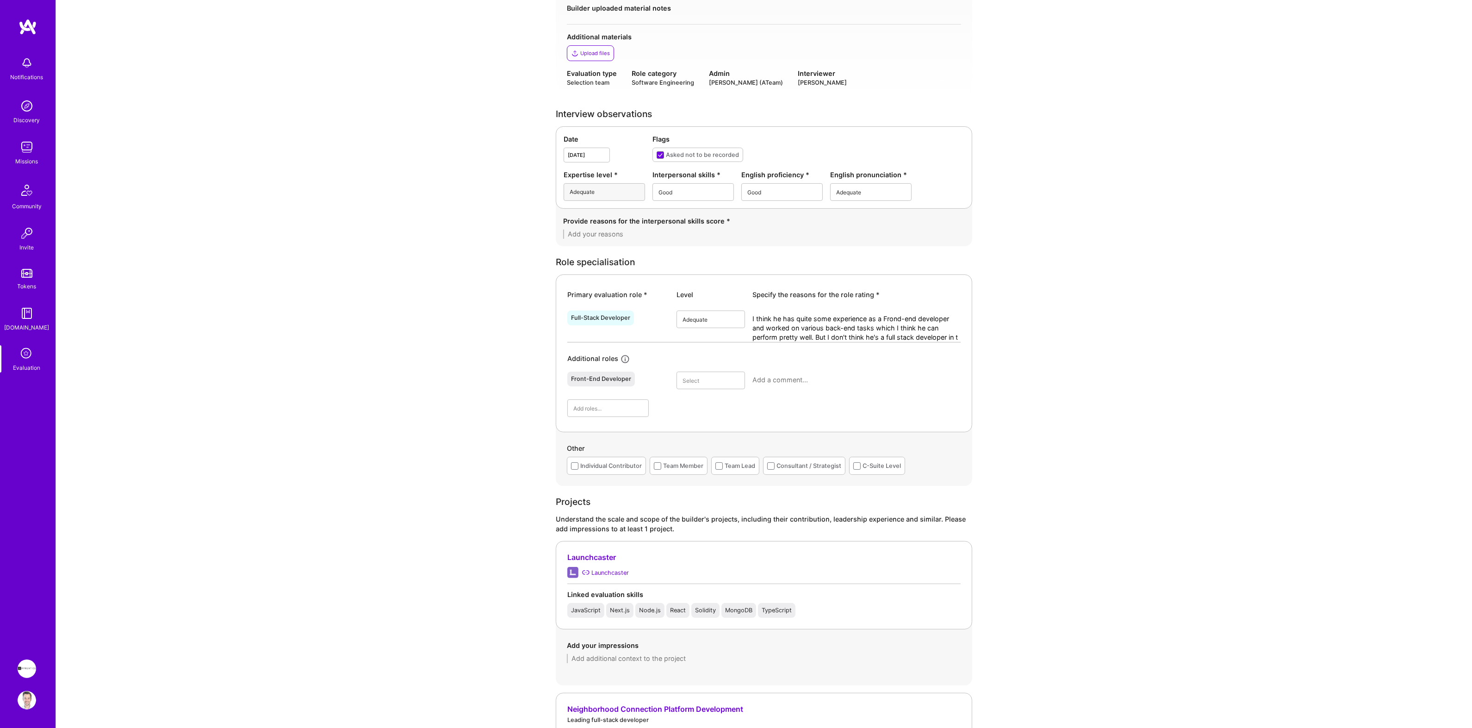
scroll to position [0, 0]
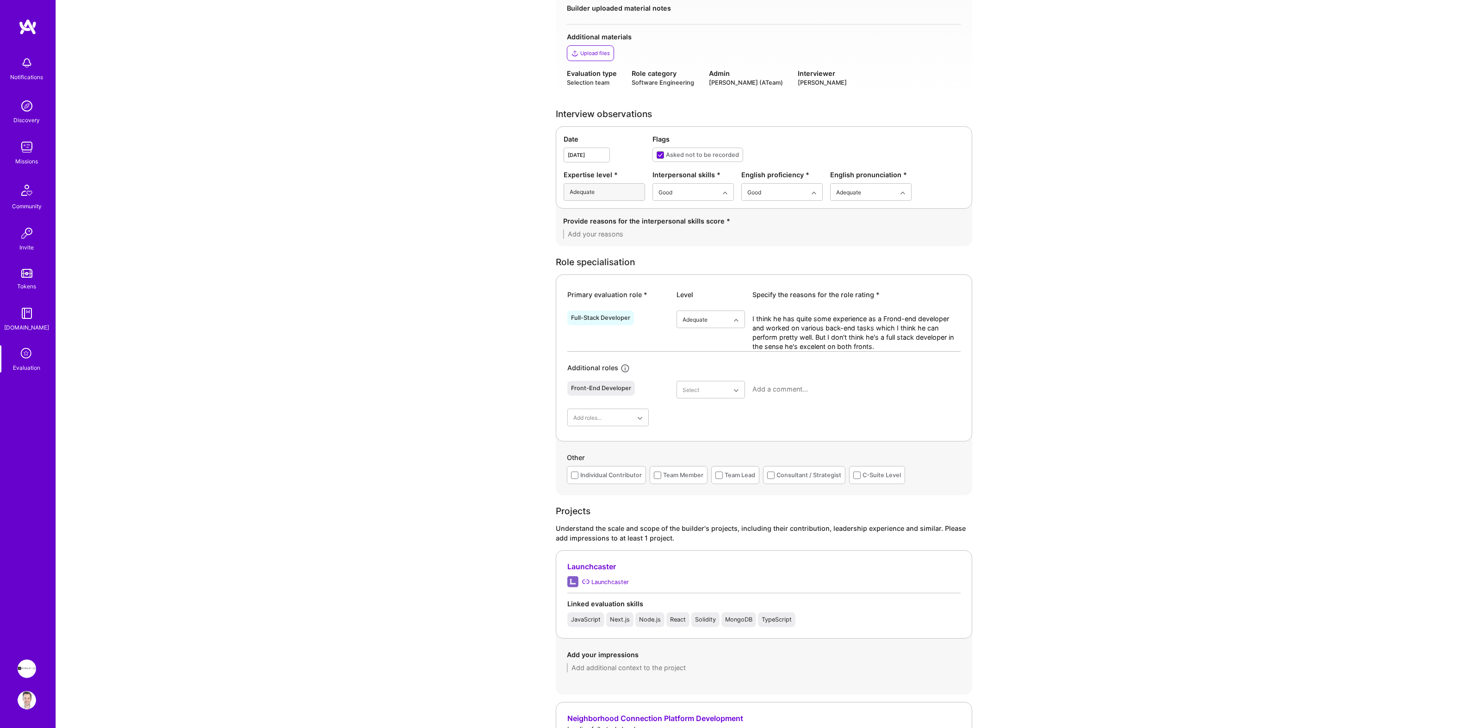
click at [812, 348] on textarea "I think he has quite some experience as a Frond-end developer and worked on var…" at bounding box center [857, 332] width 208 height 37
paste textarea "l"
type textarea "I think he has quite some experience as a Frond-end developer and worked on var…"
click at [591, 475] on div "Individual Contributor" at bounding box center [611, 475] width 62 height 10
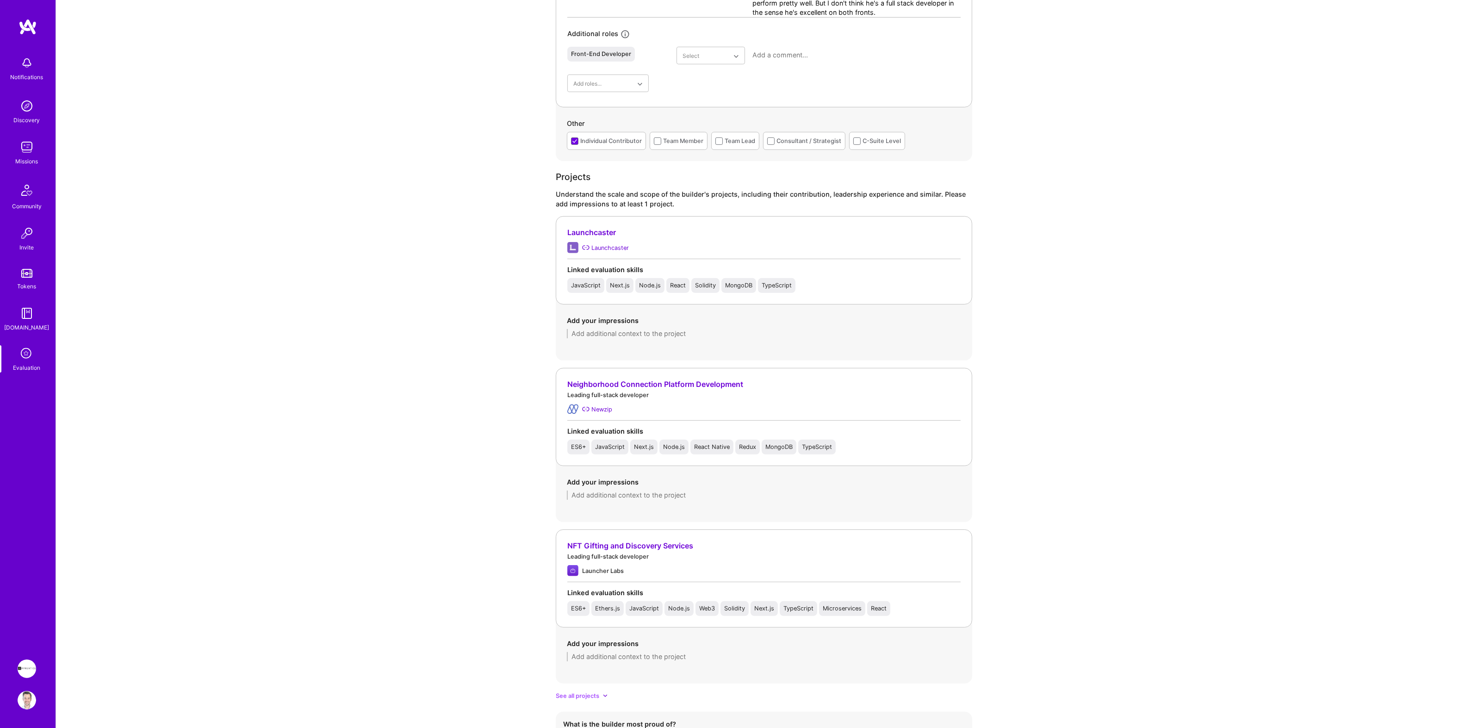
scroll to position [651, 0]
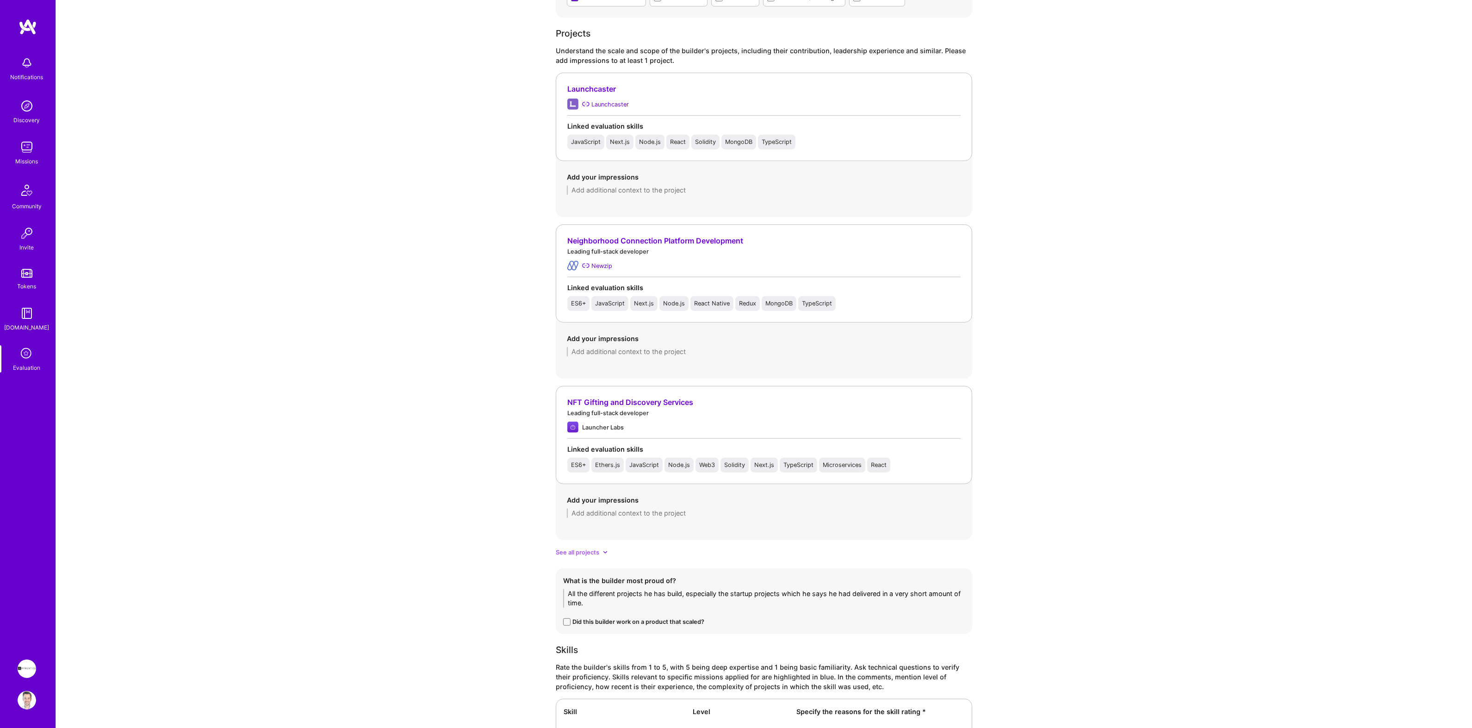
click at [592, 513] on textarea at bounding box center [764, 513] width 394 height 9
click at [681, 514] on textarea "We have discussed this project. Whcih as it seems was a project he has done" at bounding box center [764, 513] width 394 height 9
click at [876, 516] on textarea "We have discussed this project. Which as it seems was a project he has done fro…" at bounding box center [764, 513] width 394 height 9
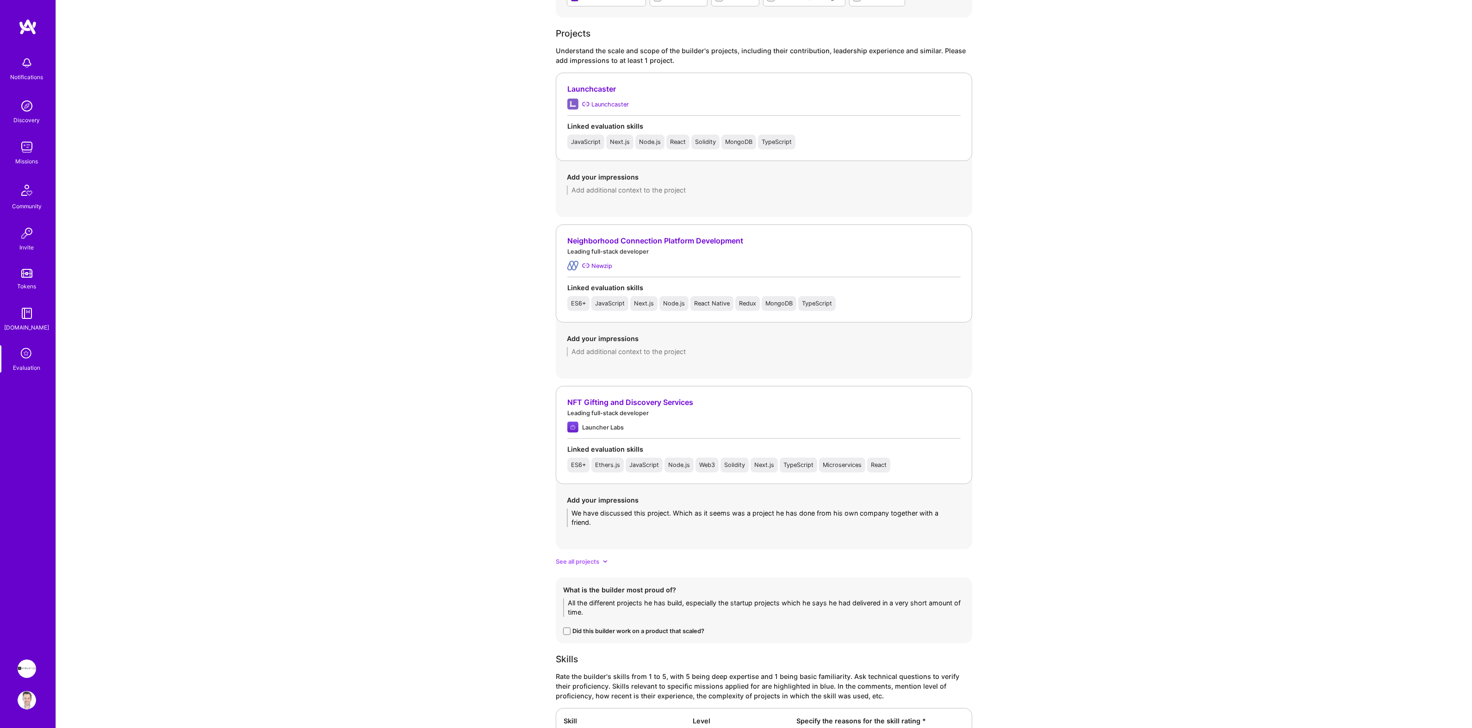
click at [739, 522] on textarea "We have discussed this project. Which as it seems was a project he has done fro…" at bounding box center [764, 518] width 394 height 19
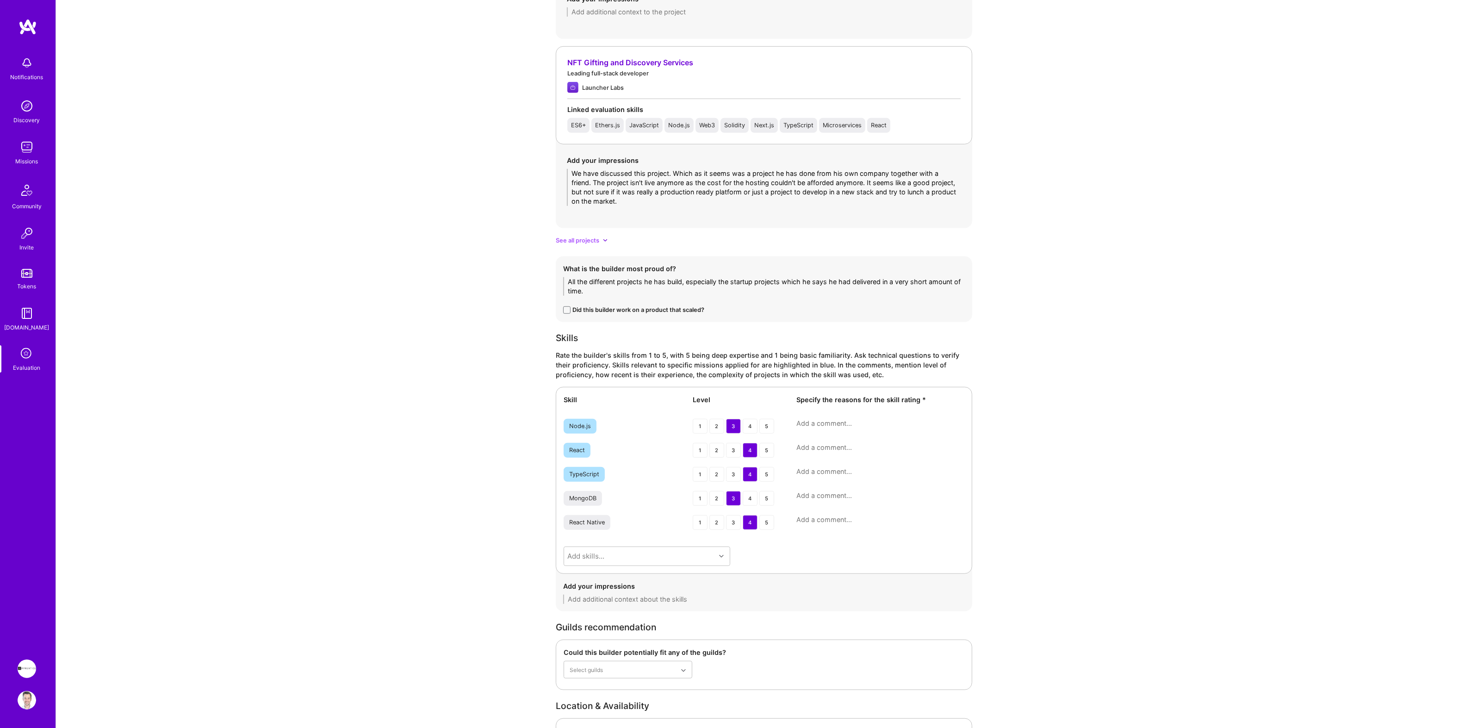
scroll to position [998, 0]
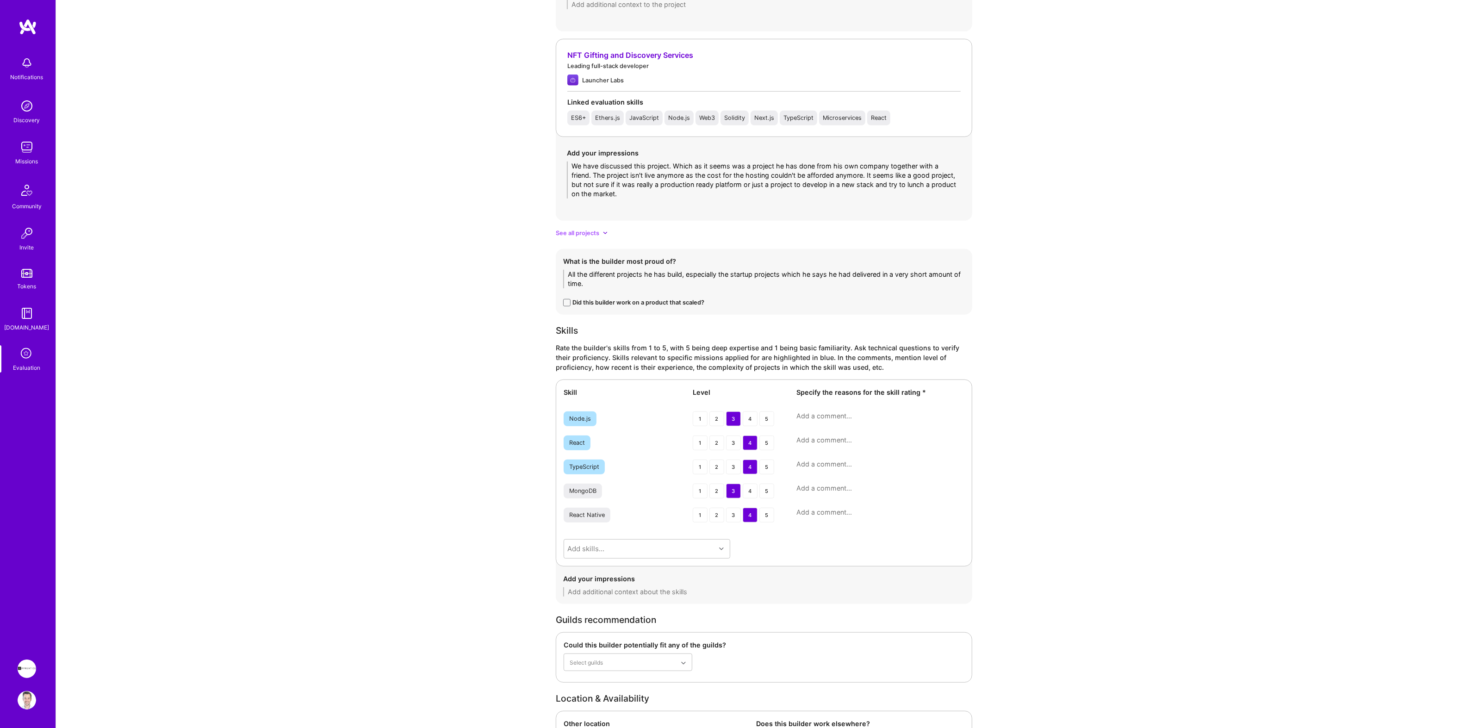
type textarea "We have discussed this project. Which as it seems was a project he has done fro…"
click at [829, 421] on textarea at bounding box center [881, 415] width 168 height 9
type textarea "W"
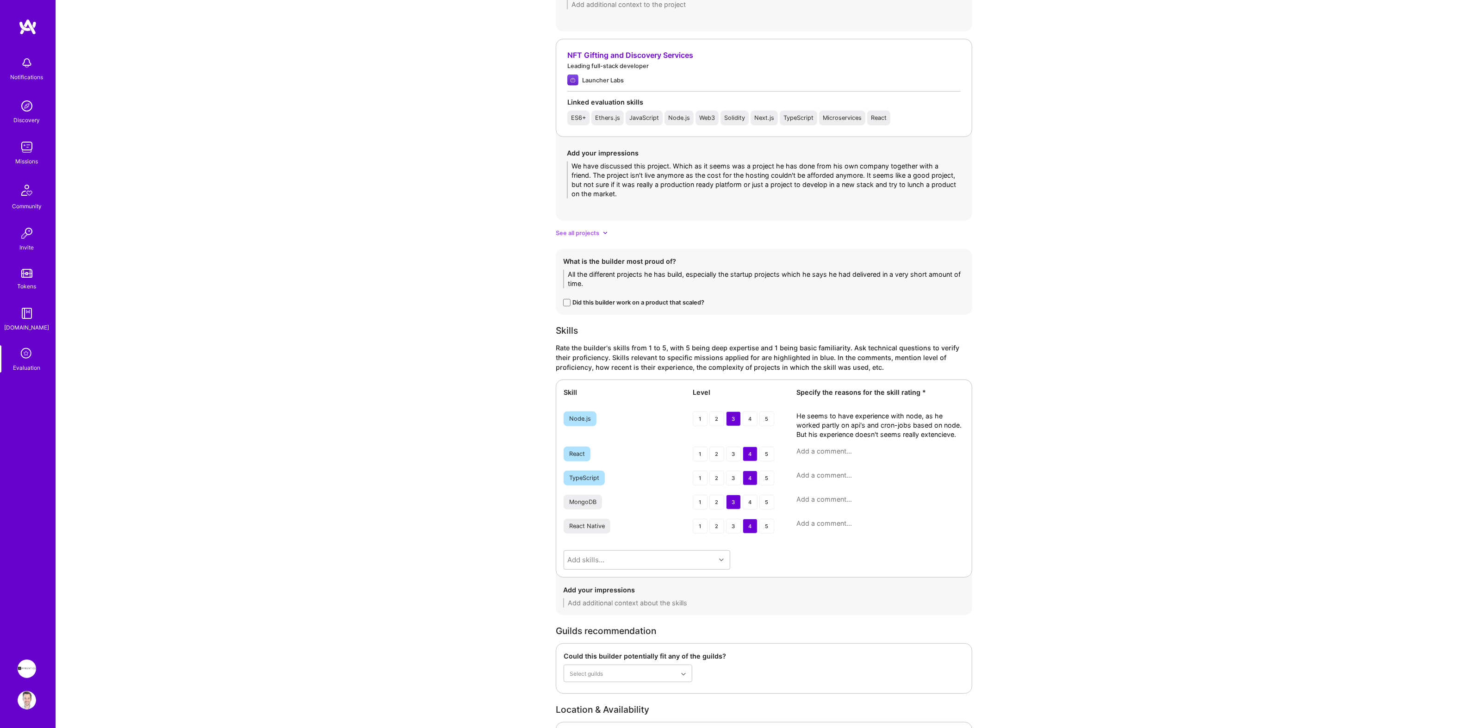
click at [882, 442] on div "Skill Level Specify the reasons for the skill rating * Node.js 1 2 3 4 5 He see…" at bounding box center [764, 479] width 417 height 198
click at [931, 438] on textarea "He seems to have experience with node, as he worked partly on api's and cron-jo…" at bounding box center [881, 425] width 168 height 28
paste textarea "si"
type textarea "He seems to have experience with node, as he worked partly on api's and cron-jo…"
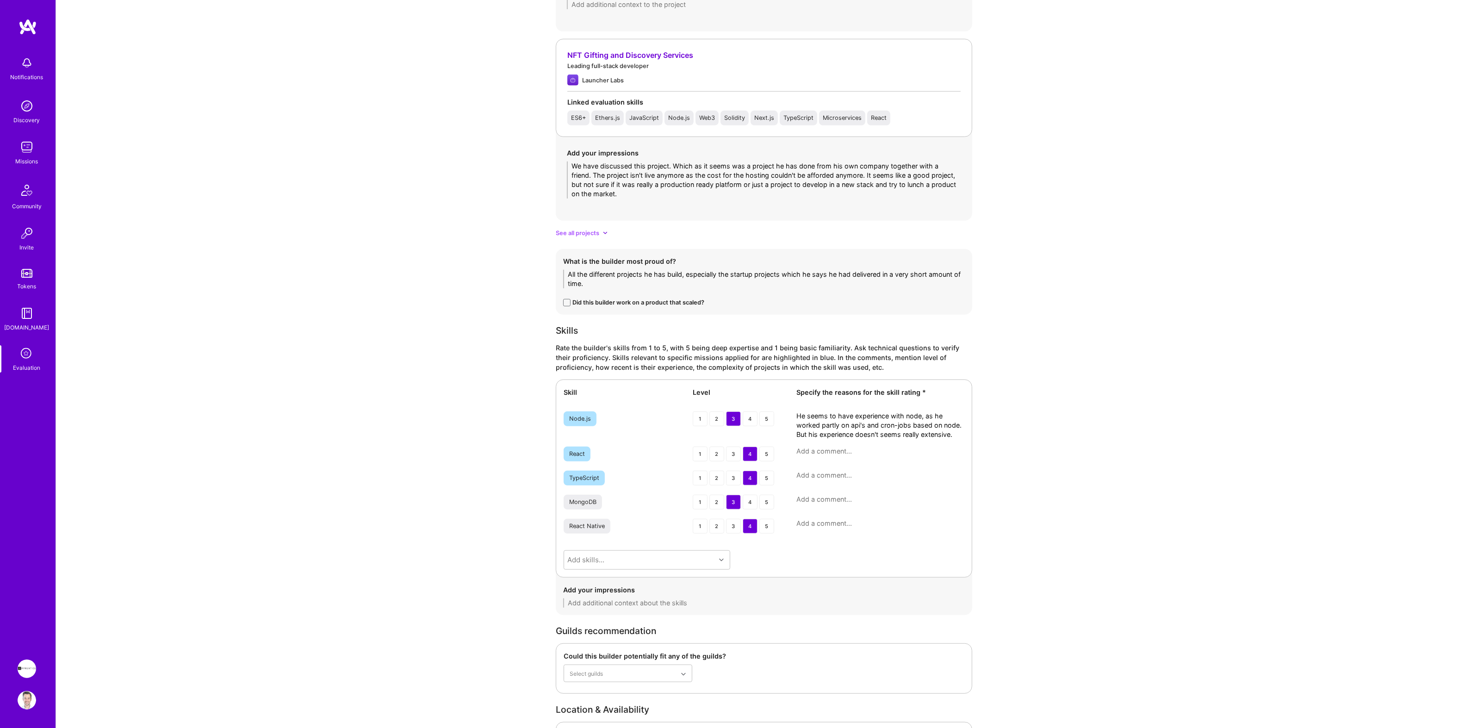
click at [816, 454] on textarea at bounding box center [881, 451] width 168 height 9
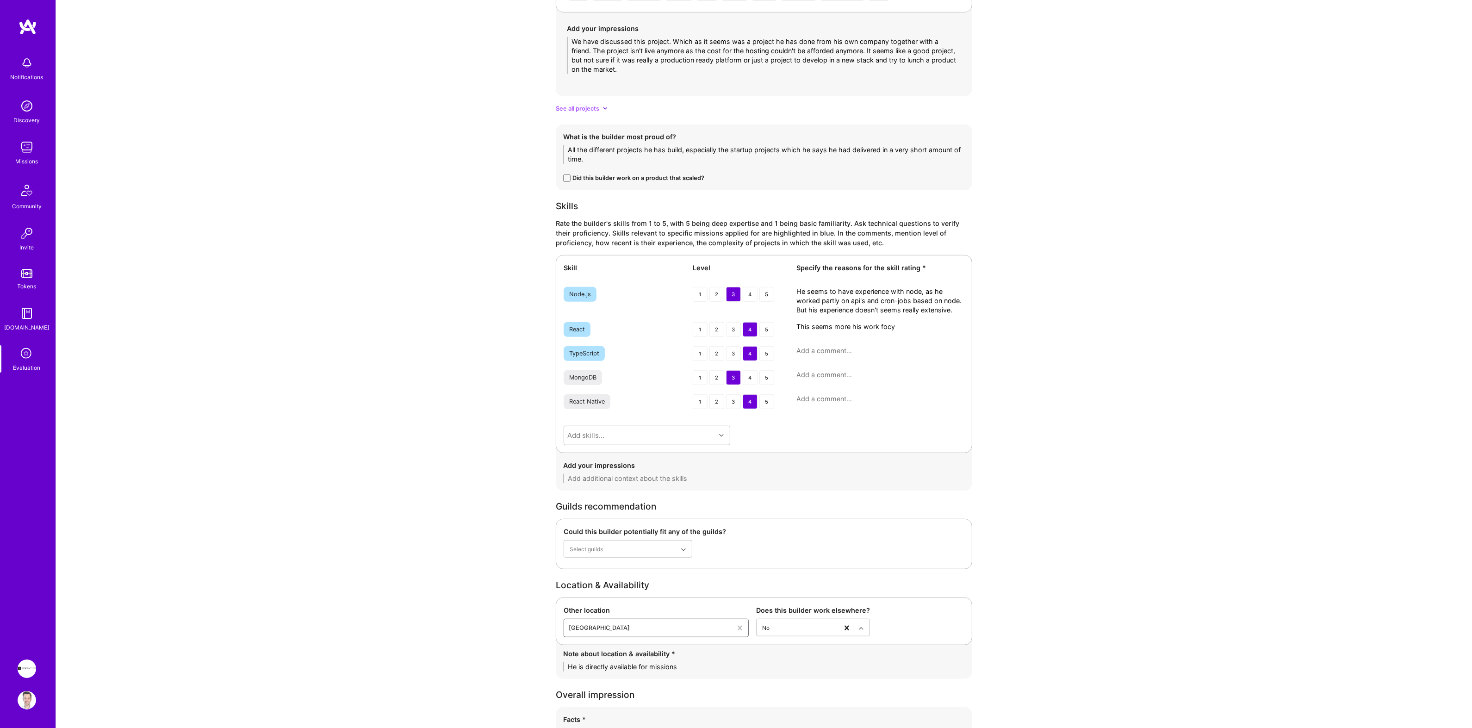
scroll to position [1125, 0]
drag, startPoint x: 899, startPoint y: 328, endPoint x: 865, endPoint y: 331, distance: 33.9
click at [866, 325] on textarea "This seems more his work focy" at bounding box center [881, 324] width 168 height 9
type textarea "This seems more his tech focus and have done several projects on it."
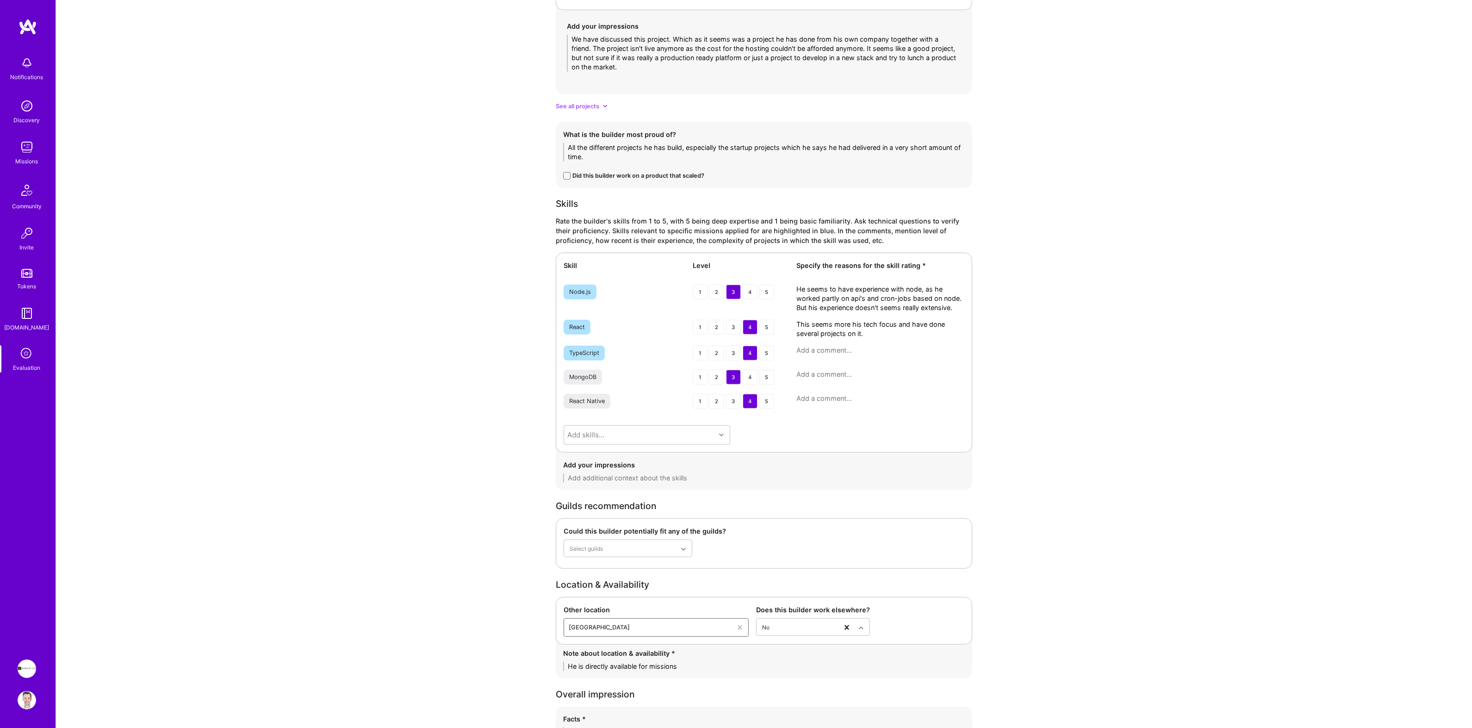
paste textarea "This seems more his tech focus and have done several projects on it."
type textarea "This seems more his tech focus and have done several projects on it."
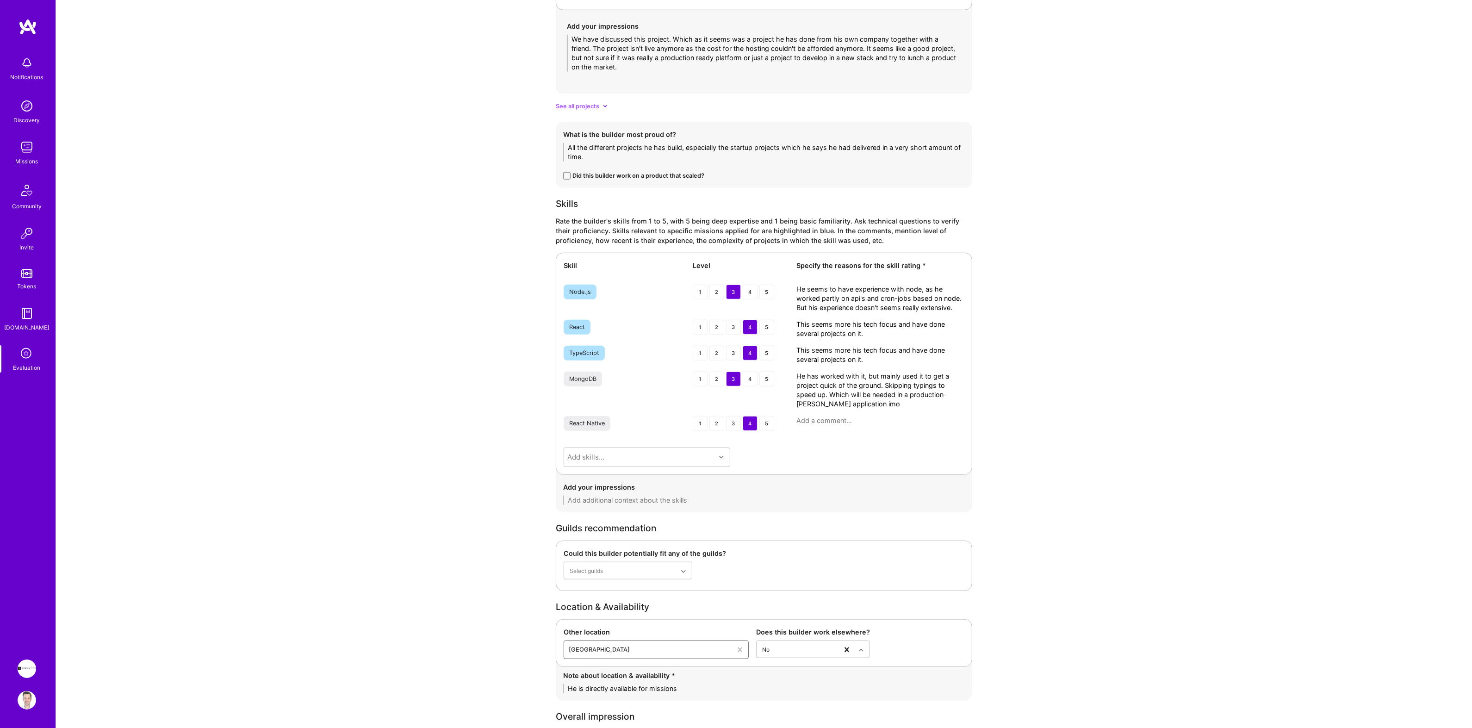
click at [815, 406] on textarea "He has worked with it, but mainly used it to get a project quick of the ground.…" at bounding box center [881, 390] width 168 height 37
type textarea "He has worked with it, but mainly used it to get a project quick of the ground.…"
drag, startPoint x: 801, startPoint y: 326, endPoint x: 874, endPoint y: 333, distance: 73.9
click at [874, 333] on textarea "This seems more his tech focus and have done several projects on it." at bounding box center [881, 329] width 168 height 19
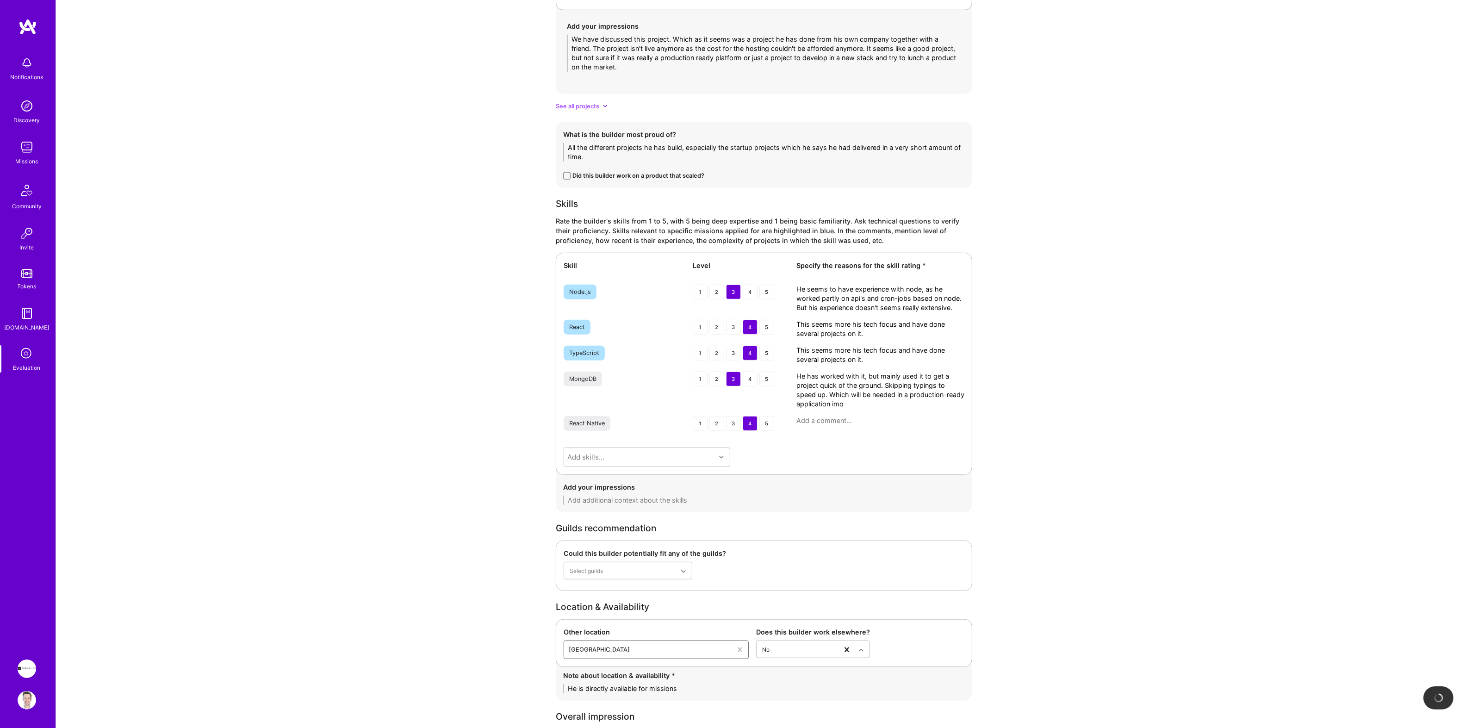
drag, startPoint x: 874, startPoint y: 333, endPoint x: 796, endPoint y: 324, distance: 79.2
click at [796, 324] on div "React 1 2 3 4 5 This seems more his tech focus and have done several projects o…" at bounding box center [764, 329] width 401 height 19
click at [831, 425] on textarea at bounding box center [881, 420] width 168 height 9
paste textarea "This seems more his tech focus and have done several projects on it."
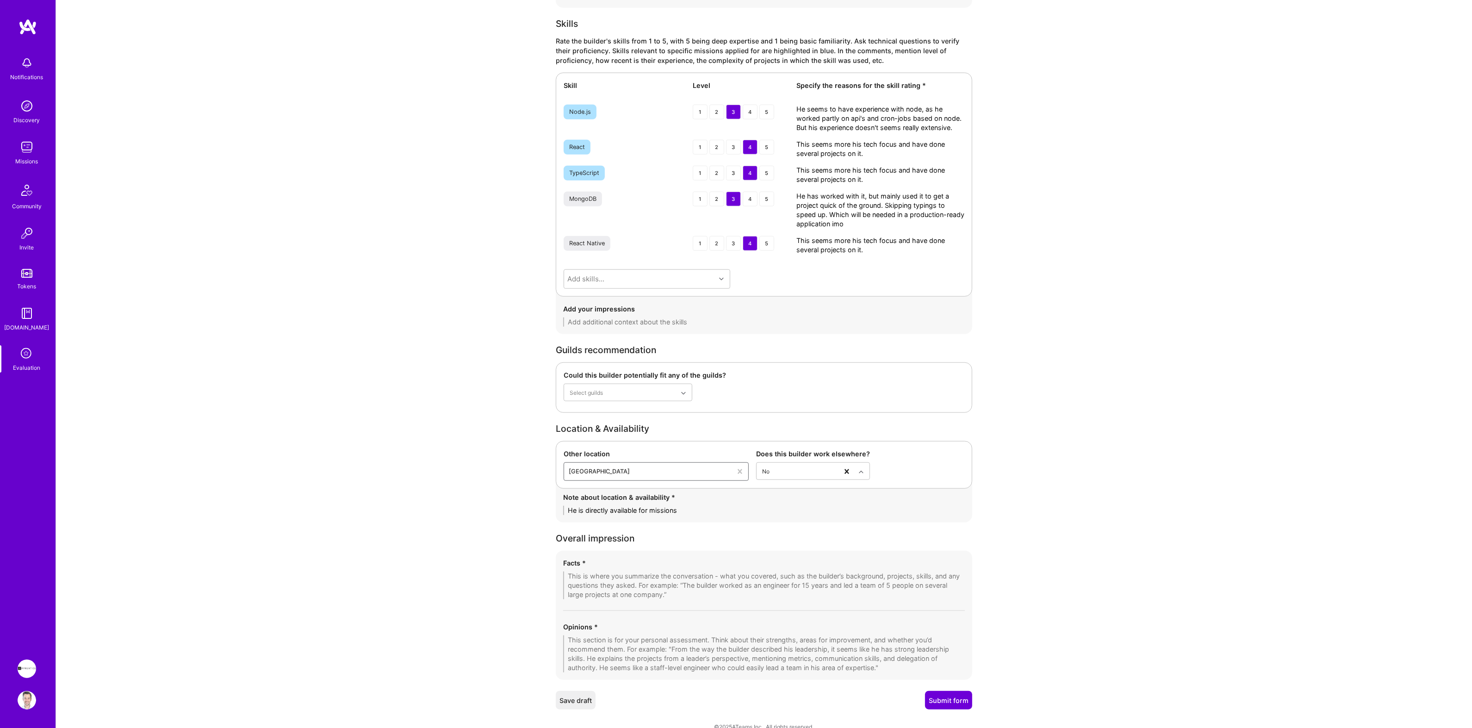
scroll to position [1322, 0]
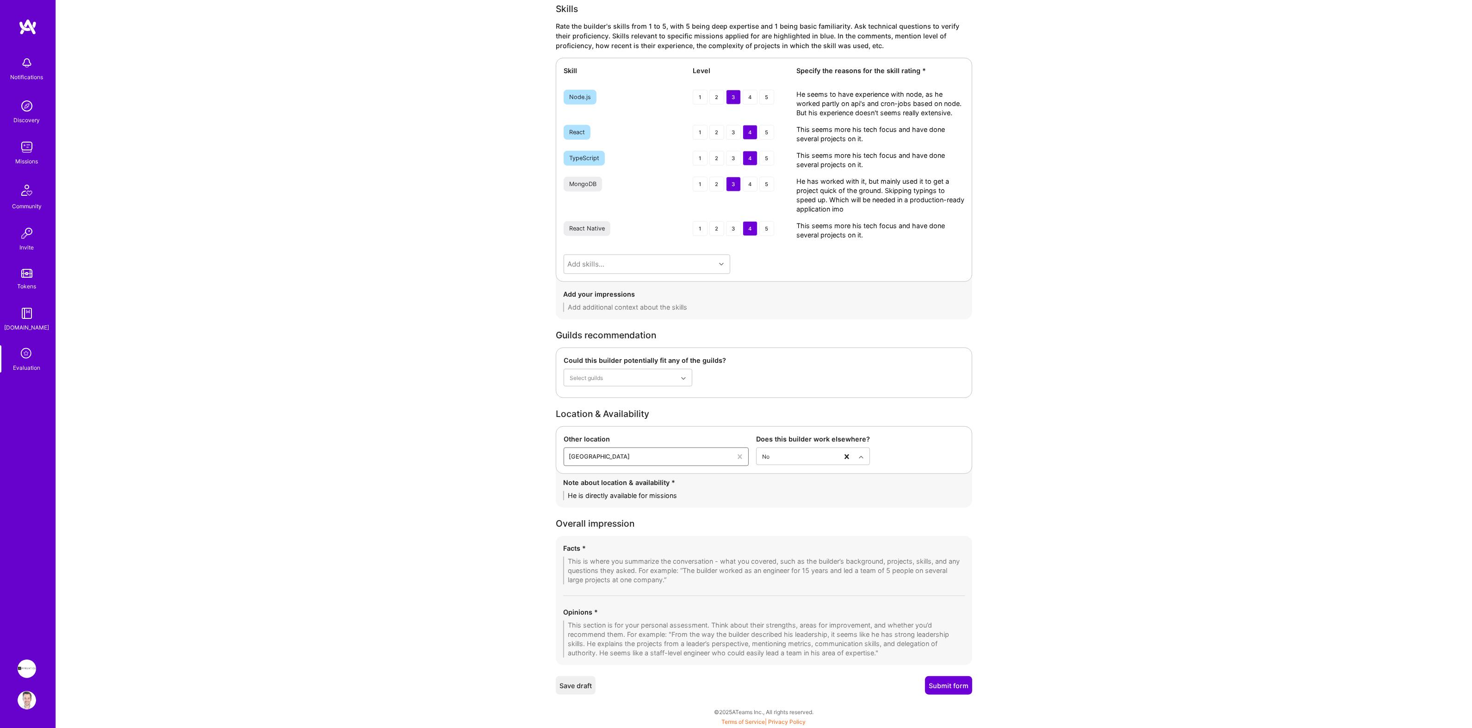
type textarea "This seems more his tech focus and have done several projects on it."
click at [696, 575] on textarea at bounding box center [764, 571] width 402 height 28
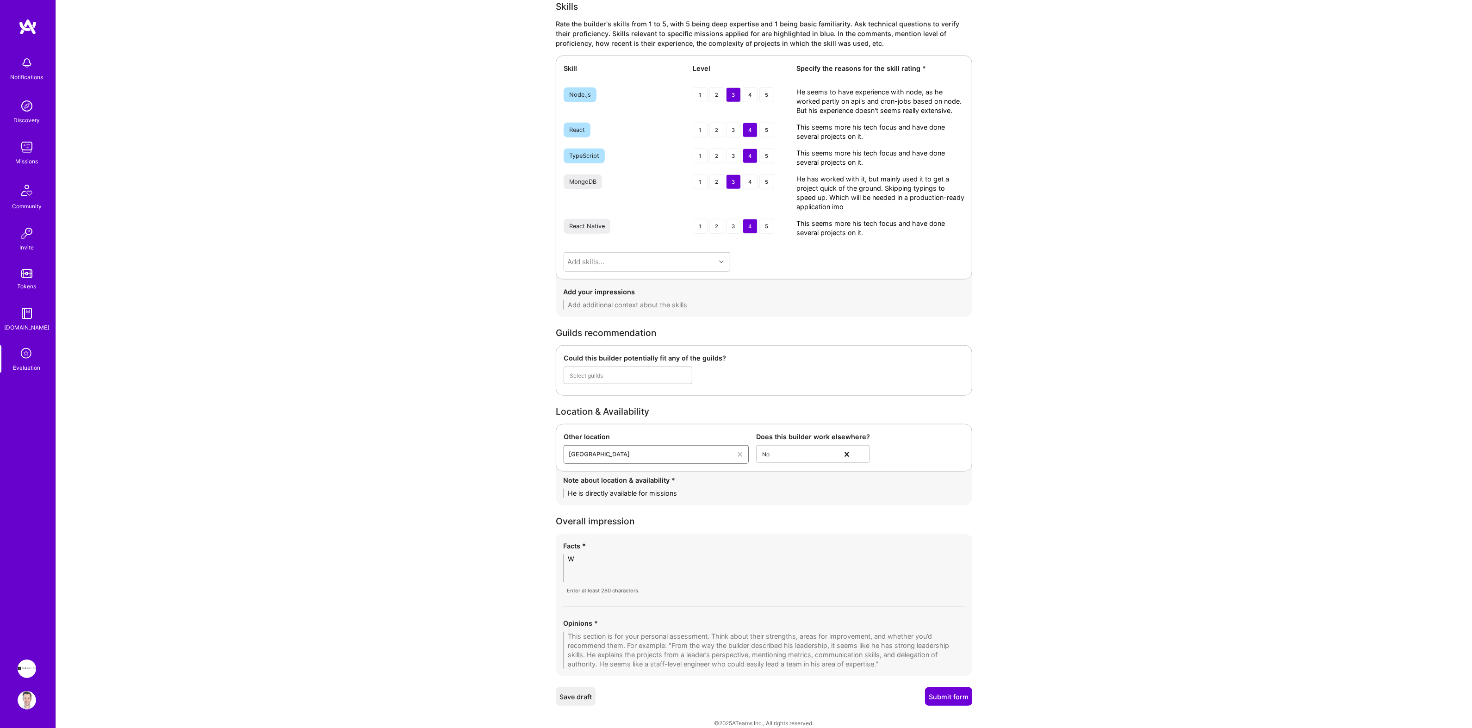
scroll to position [1317, 0]
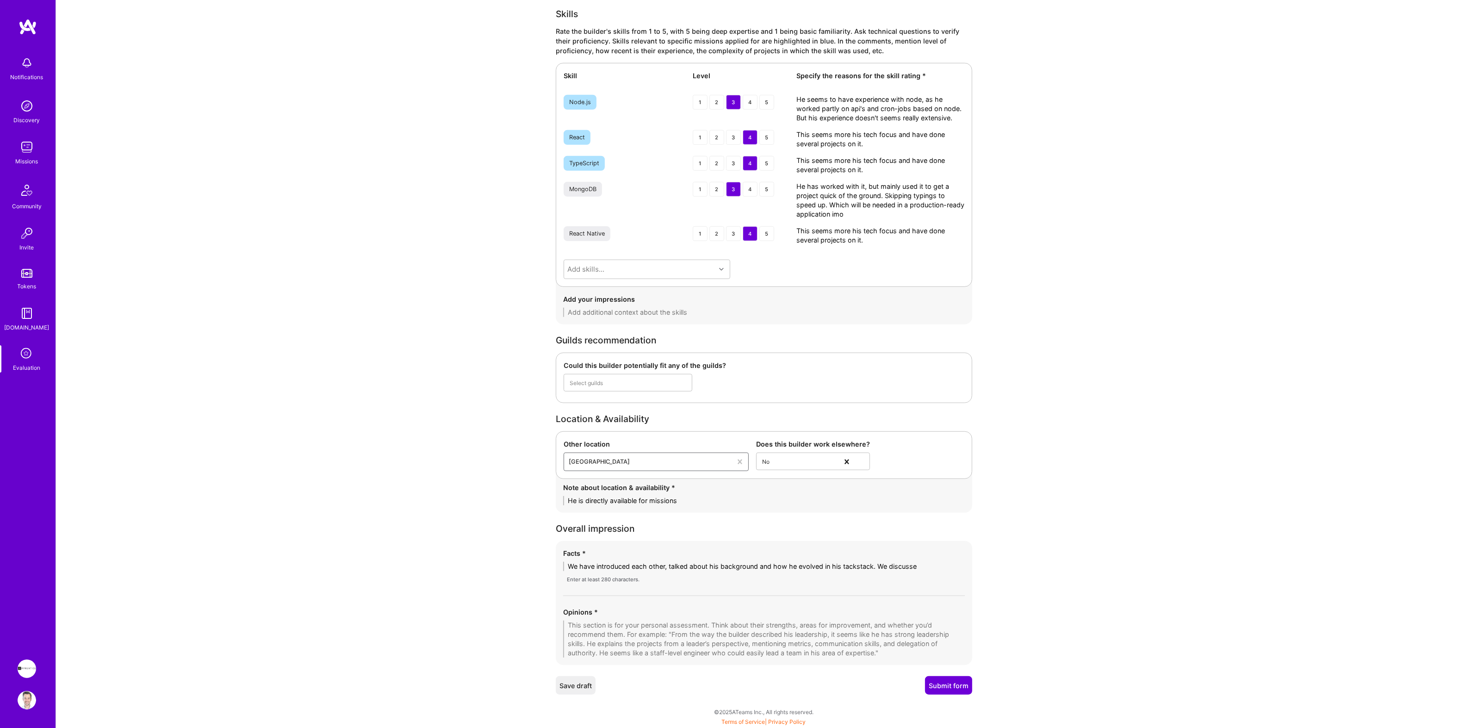
type textarea "We have introduced each other, talked about his background and how he evolved i…"
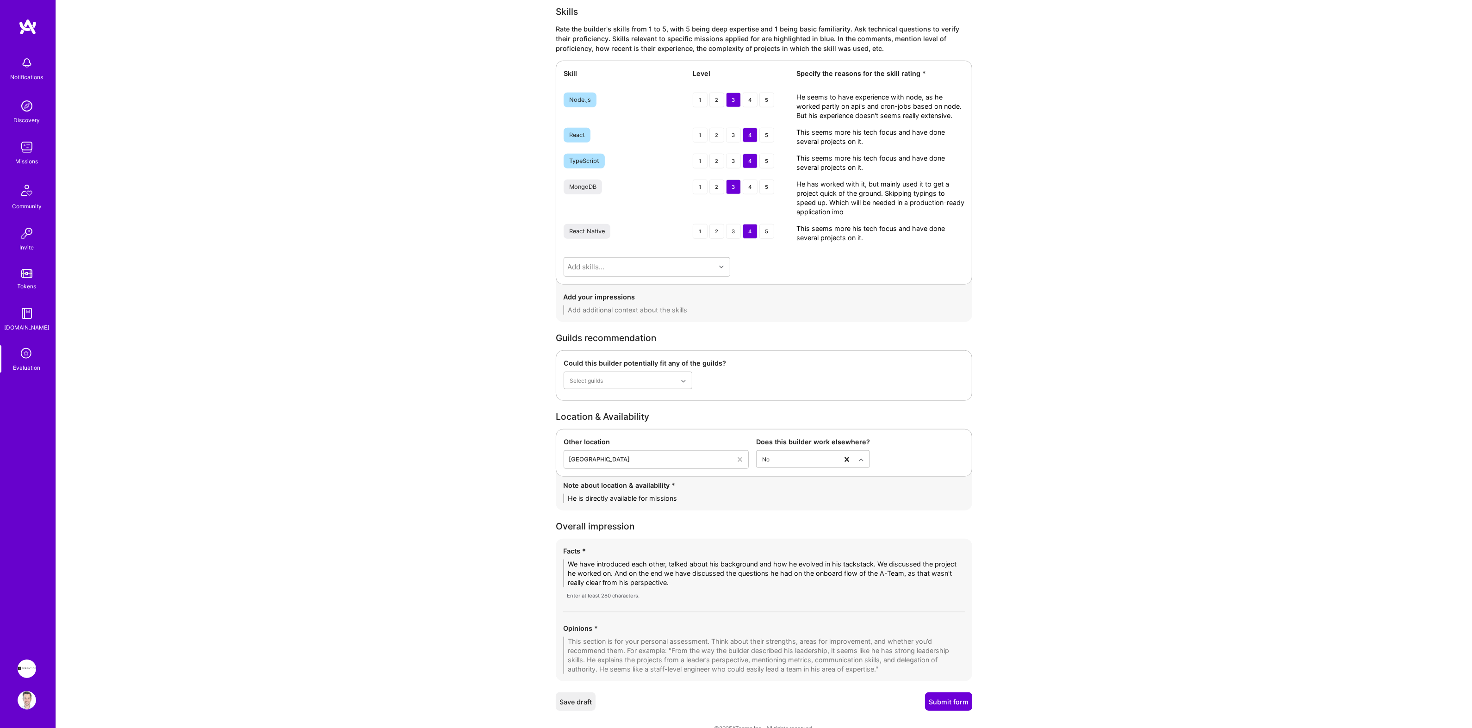
type textarea "We have introduced each other, talked about his background and how he evolved i…"
click at [714, 646] on textarea at bounding box center [764, 655] width 402 height 37
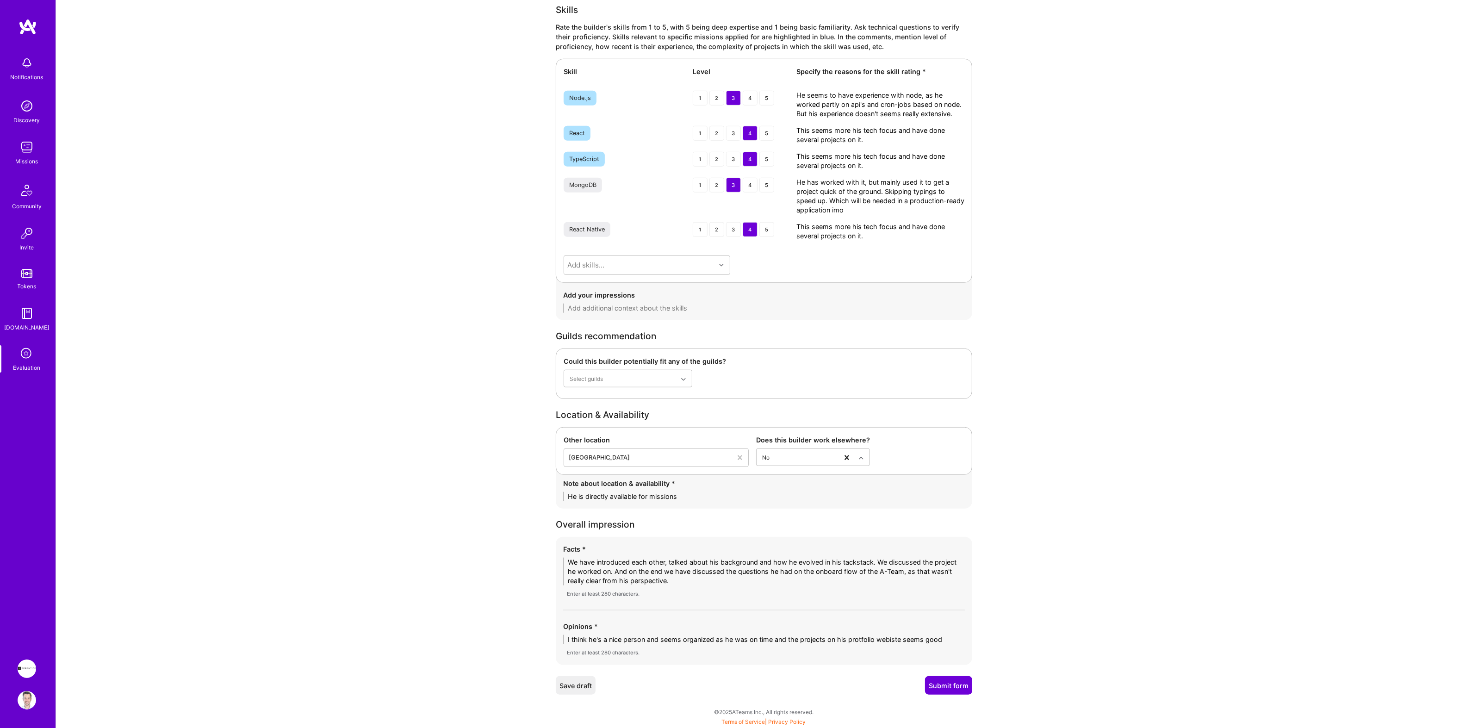
scroll to position [1321, 0]
click at [859, 640] on textarea "I think he's a nice person and seems organized as he was on time and the projec…" at bounding box center [764, 639] width 402 height 9
paste textarea "or"
click at [891, 641] on textarea "I think he's a nice person and seems organized as he was on time and the projec…" at bounding box center [764, 639] width 402 height 9
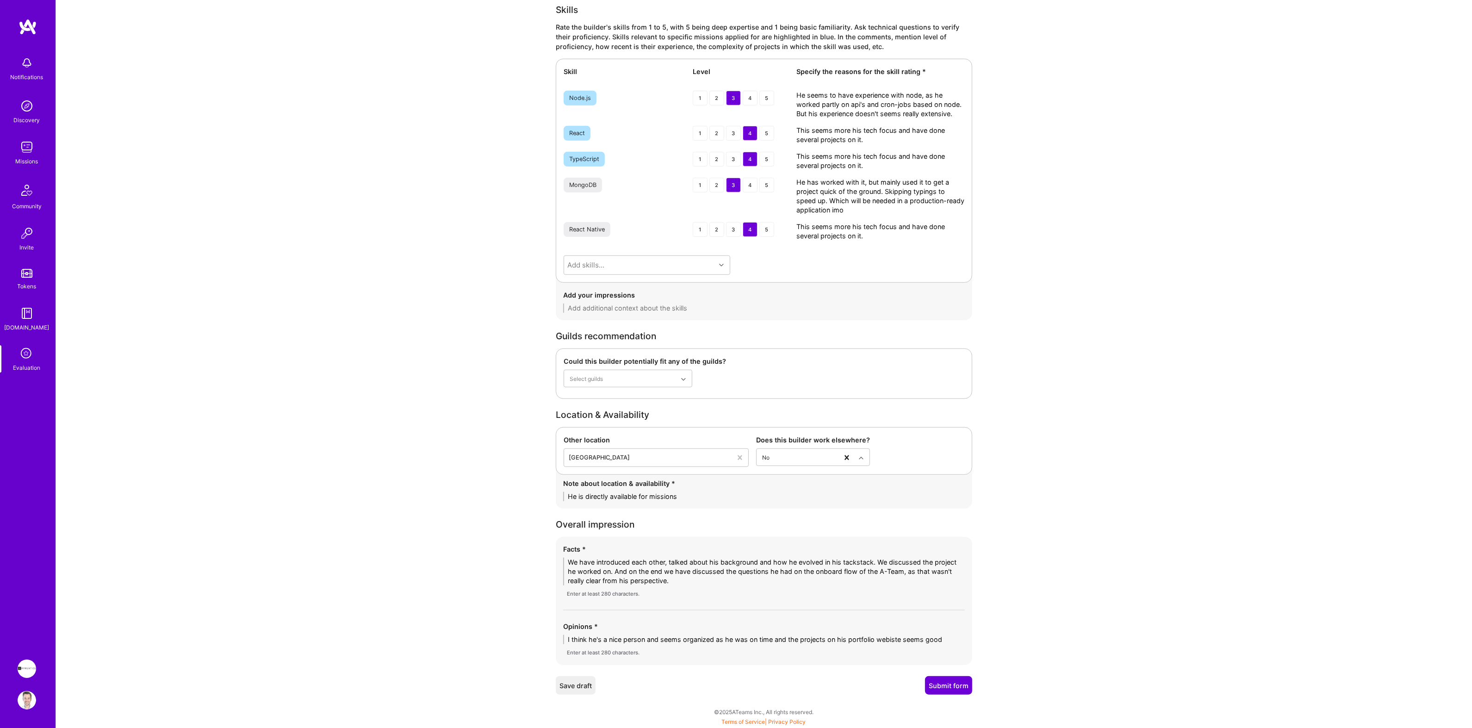
click at [891, 641] on textarea "I think he's a nice person and seems organized as he was on time and the projec…" at bounding box center [764, 639] width 402 height 9
click at [747, 651] on textarea "I think he's a nice person and seems organized as he was on time and the projec…" at bounding box center [764, 642] width 402 height 19
click at [692, 649] on textarea "I think he's a nice person and seems organized as he was on time and the projec…" at bounding box center [764, 642] width 402 height 19
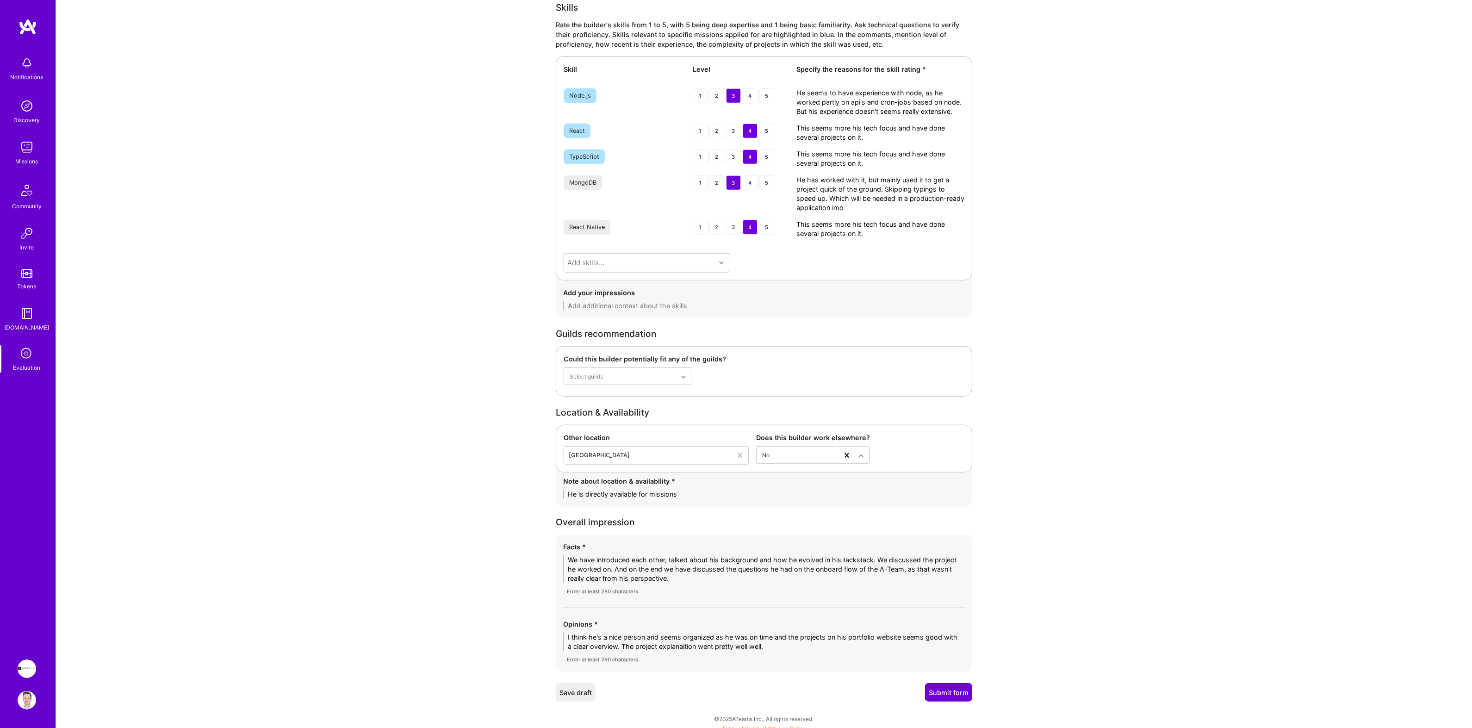
click at [692, 649] on textarea "I think he's a nice person and seems organized as he was on time and the projec…" at bounding box center [764, 642] width 402 height 19
paste textarea
click at [760, 650] on textarea "I think he's a nice person and seems organized as he was on time and the projec…" at bounding box center [764, 642] width 402 height 19
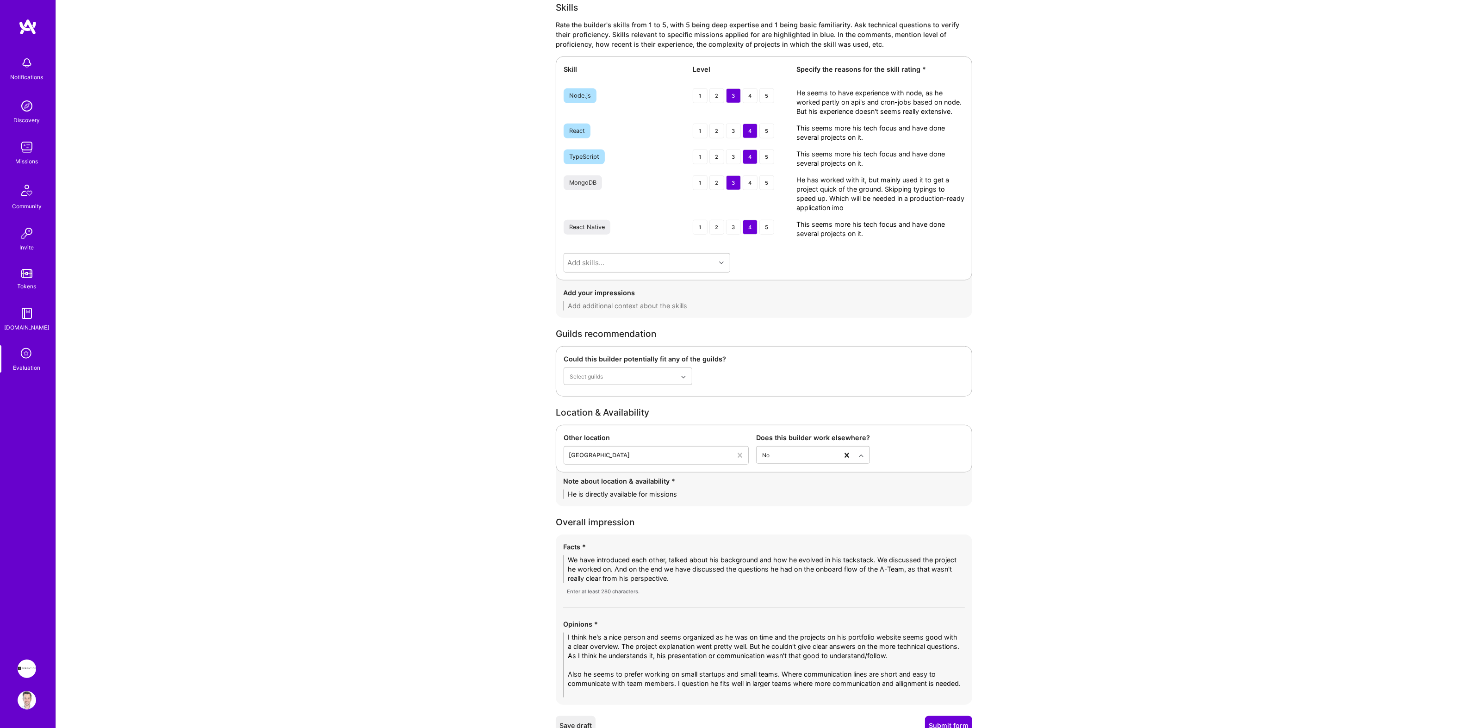
click at [911, 687] on textarea "I think he's a nice person and seems organized as he was on time and the projec…" at bounding box center [764, 665] width 402 height 65
click at [907, 686] on textarea "I think he's a nice person and seems organized as he was on time and the projec…" at bounding box center [764, 665] width 402 height 65
paste textarea
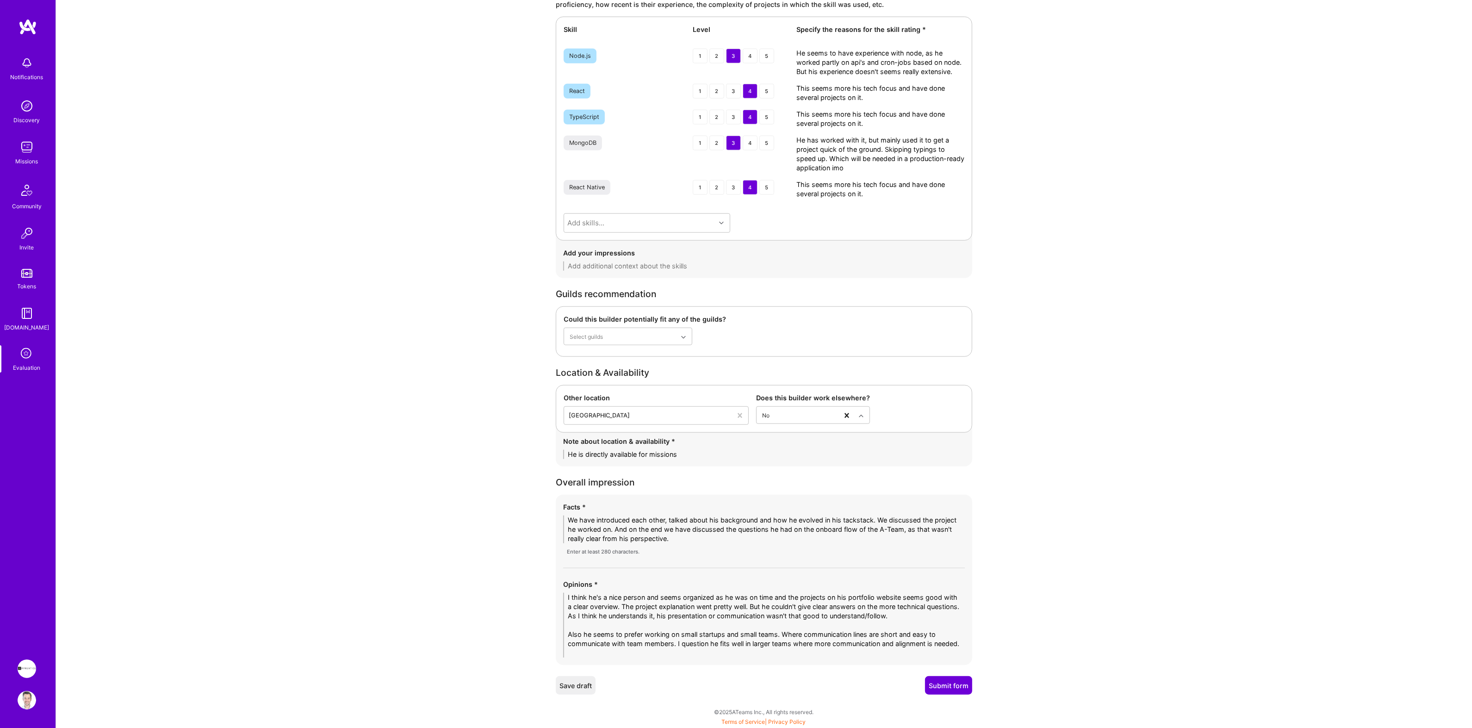
type textarea "I think he's a nice person and seems organized as he was on time and the projec…"
click at [936, 688] on button "Submit form" at bounding box center [948, 685] width 47 height 19
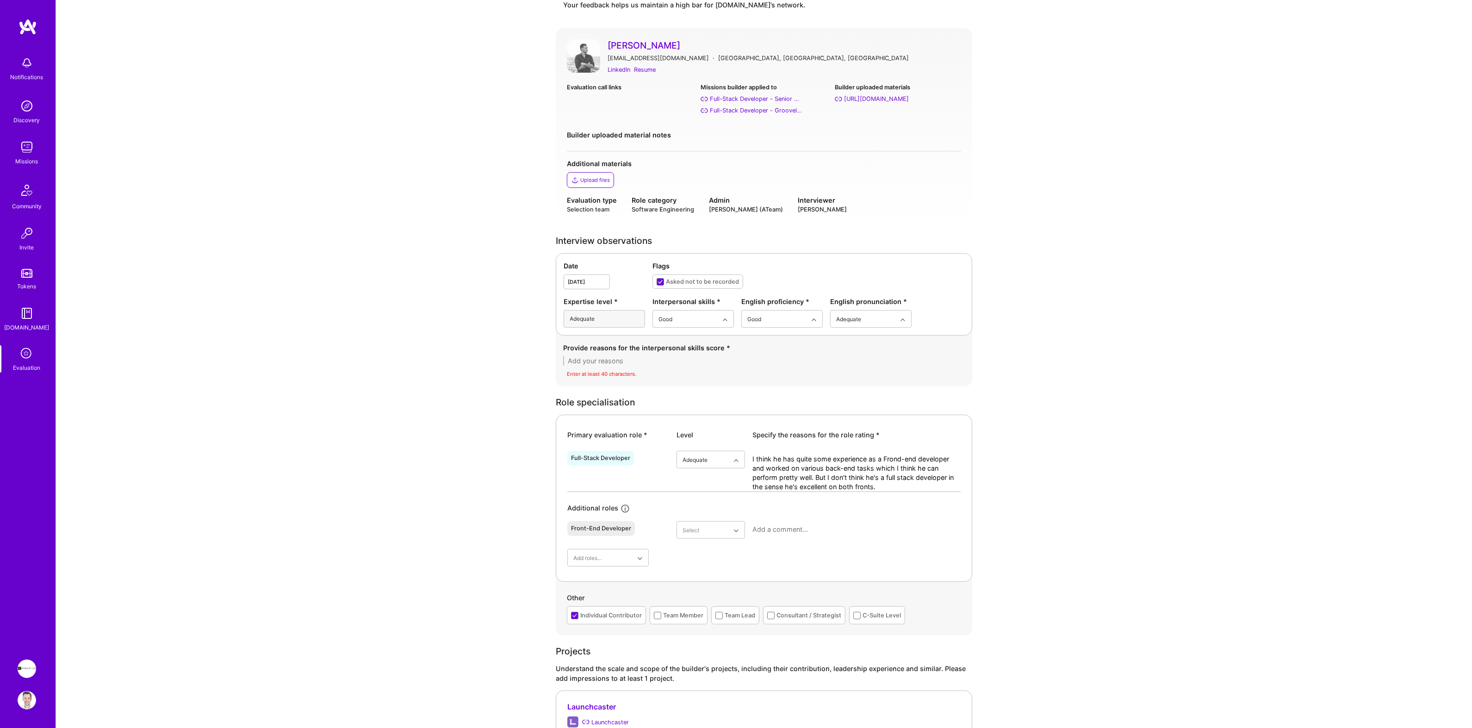
scroll to position [44, 0]
click at [661, 365] on textarea at bounding box center [764, 363] width 402 height 9
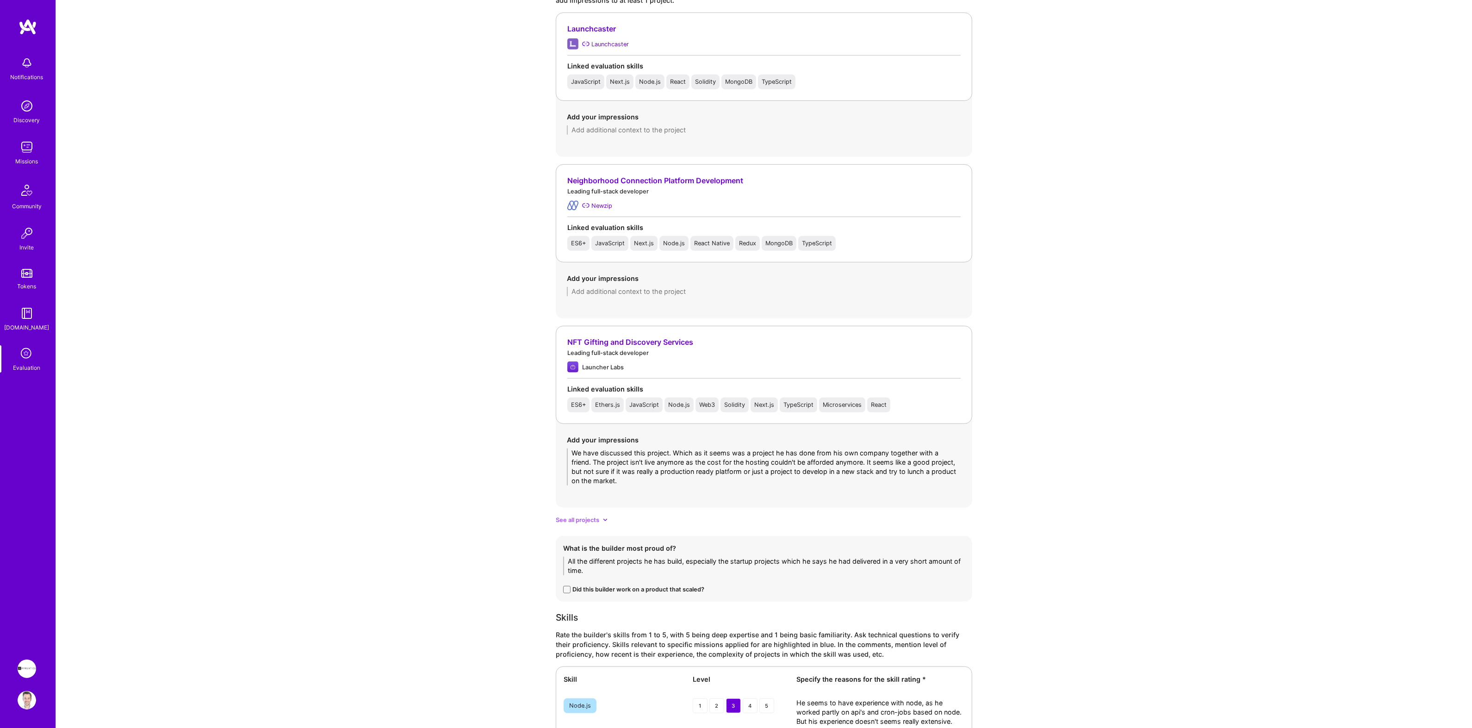
scroll to position [1373, 0]
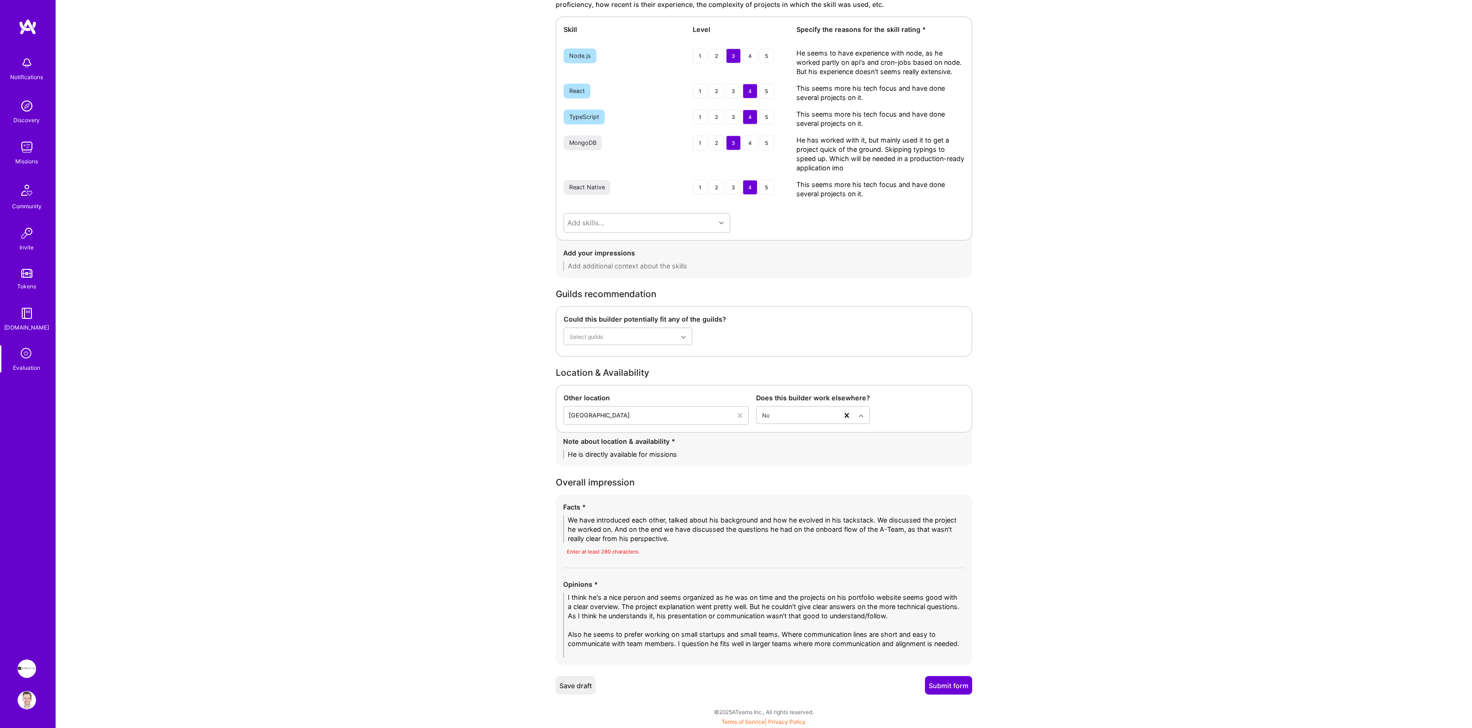
type textarea "I think he's a good developer with a lot of experience. I could follow him quit…"
click at [848, 521] on textarea "We have introduced each other, talked about his background and how he evolved i…" at bounding box center [764, 530] width 402 height 28
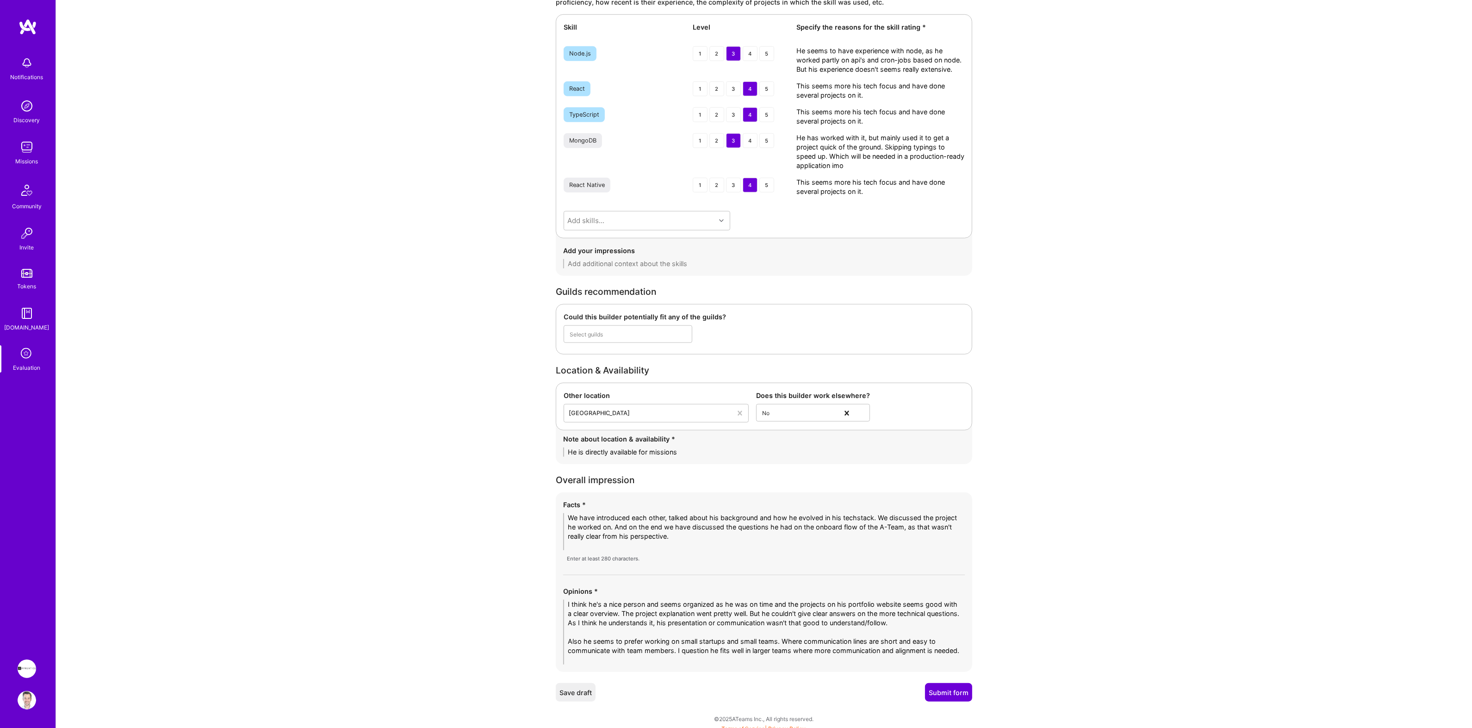
scroll to position [0, 0]
type textarea "We have introduced each other, talked about his background and how he evolved i…"
click at [943, 692] on button "Submit form" at bounding box center [948, 688] width 47 height 19
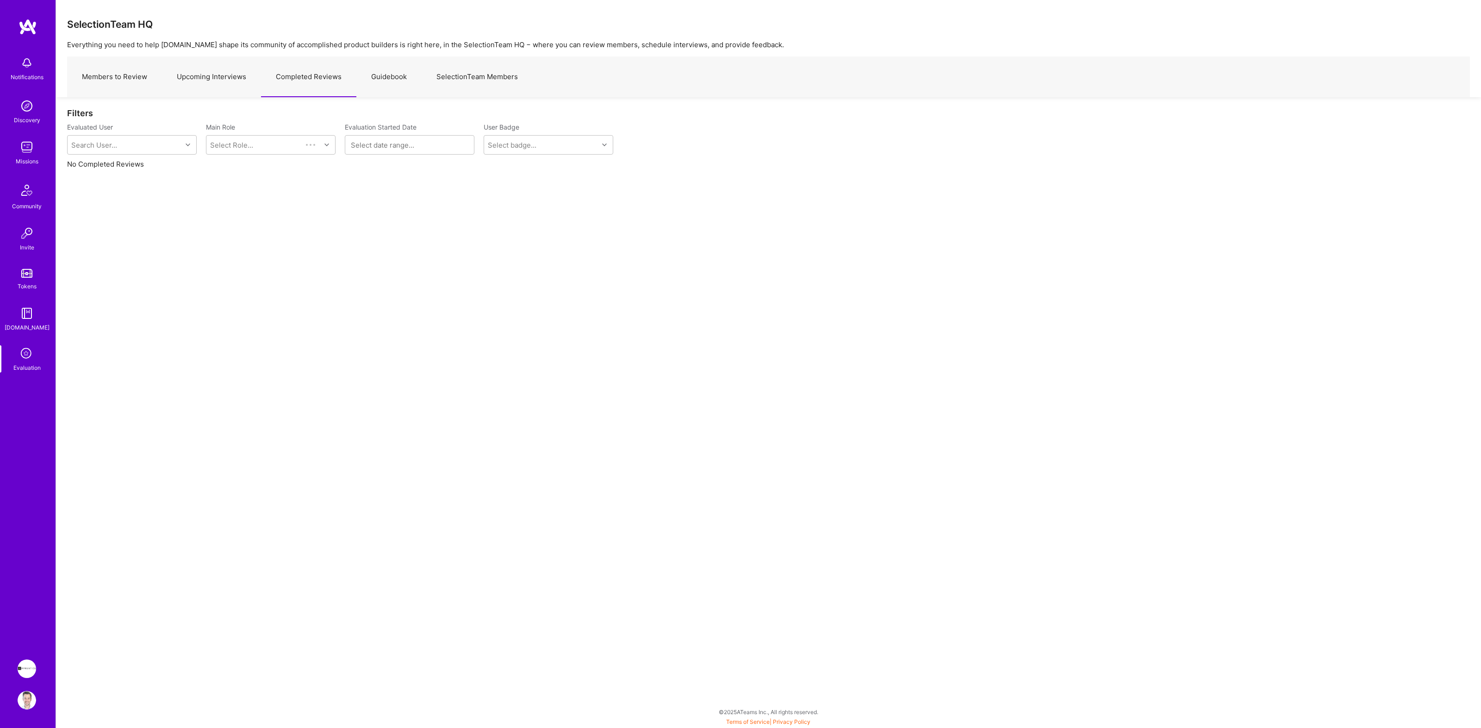
click at [143, 79] on link "Members to Review" at bounding box center [114, 77] width 95 height 40
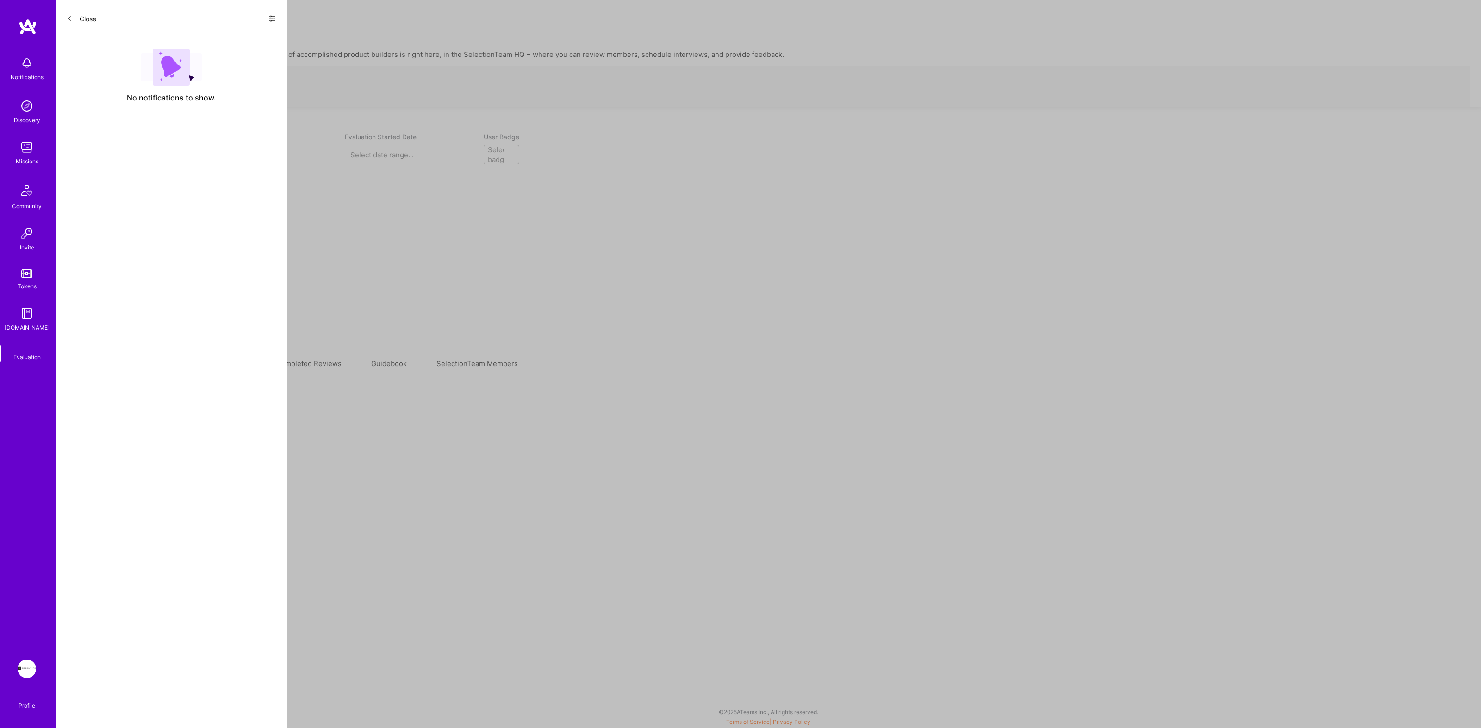
click at [29, 668] on img at bounding box center [27, 669] width 19 height 19
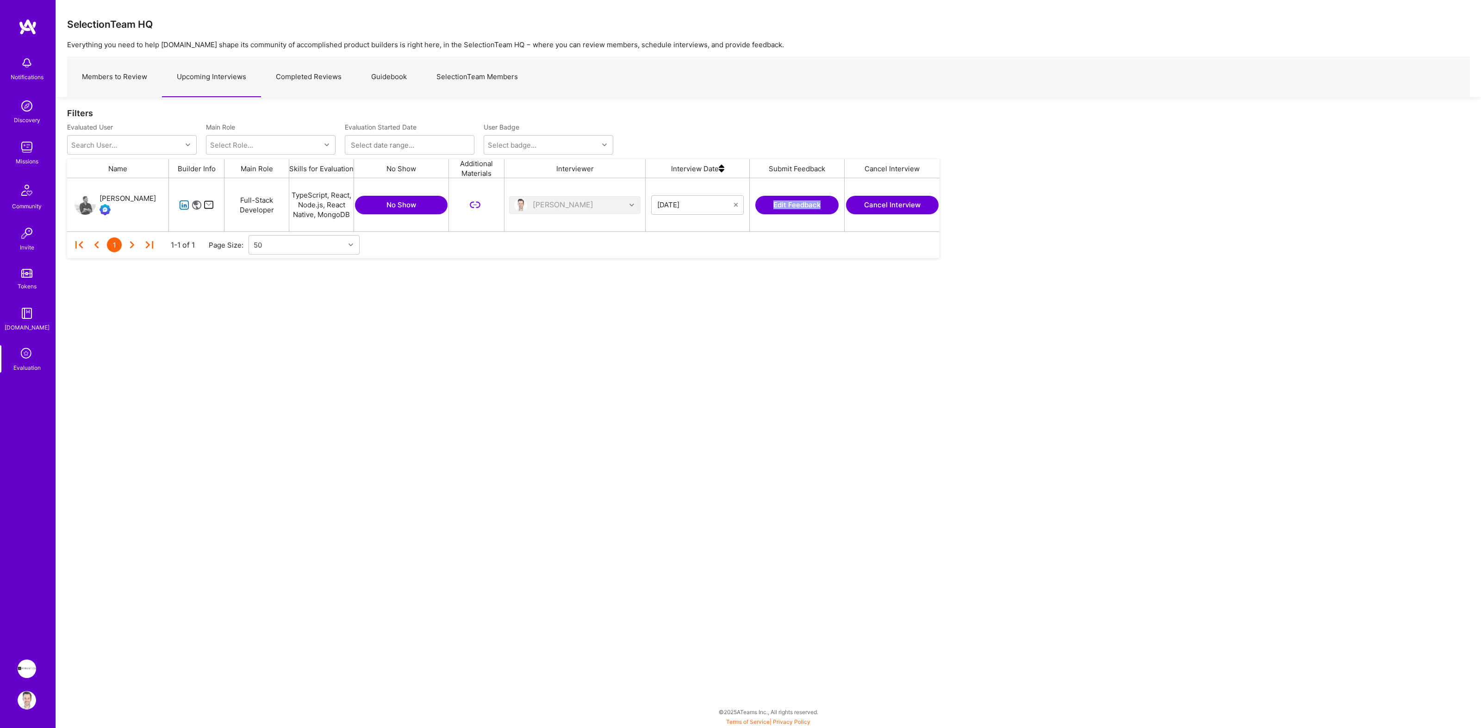
scroll to position [44, 864]
click at [30, 668] on img at bounding box center [27, 669] width 19 height 19
